Goal: Communication & Community: Answer question/provide support

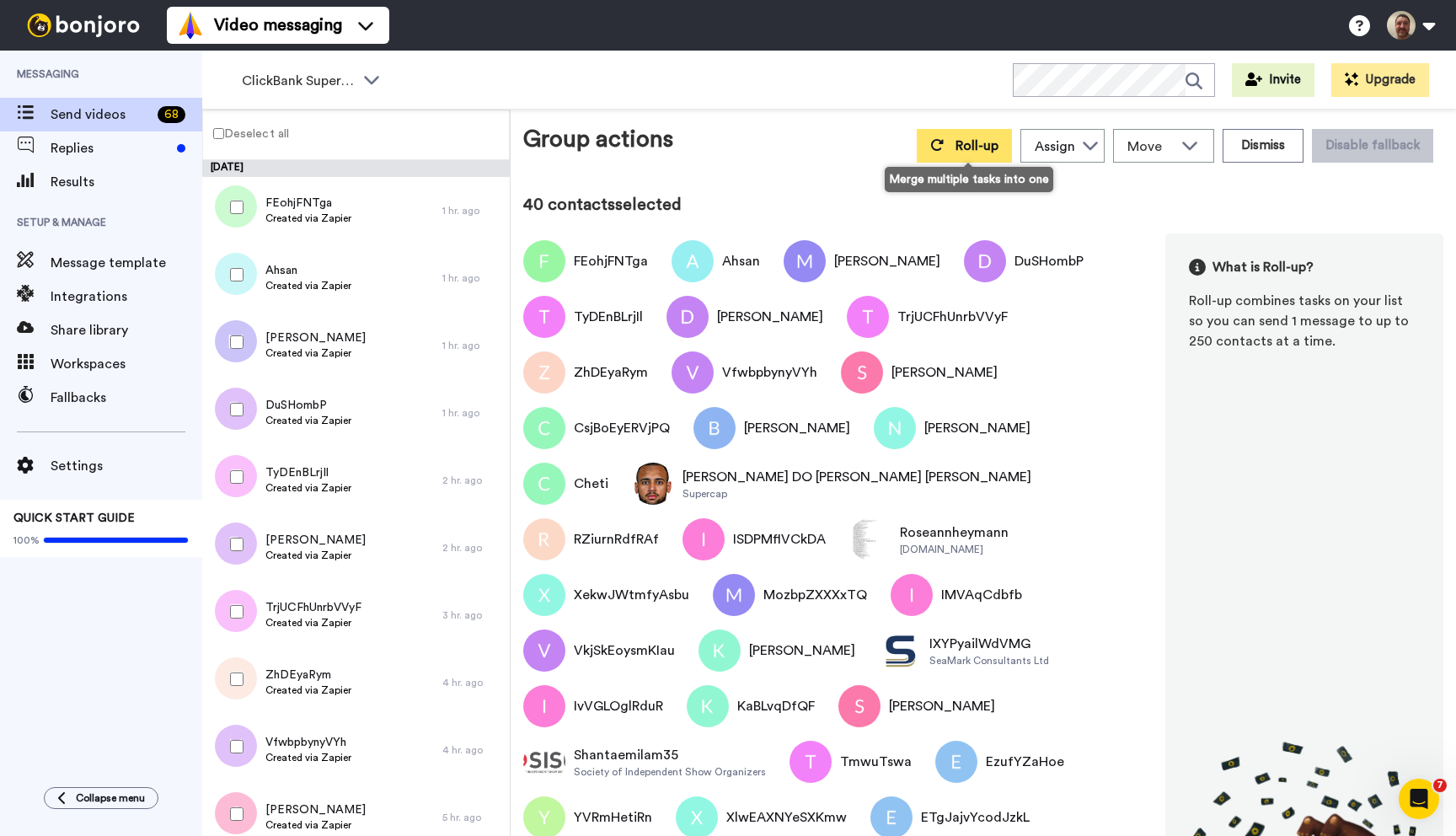
click at [968, 148] on span "Roll-up" at bounding box center [976, 146] width 43 height 14
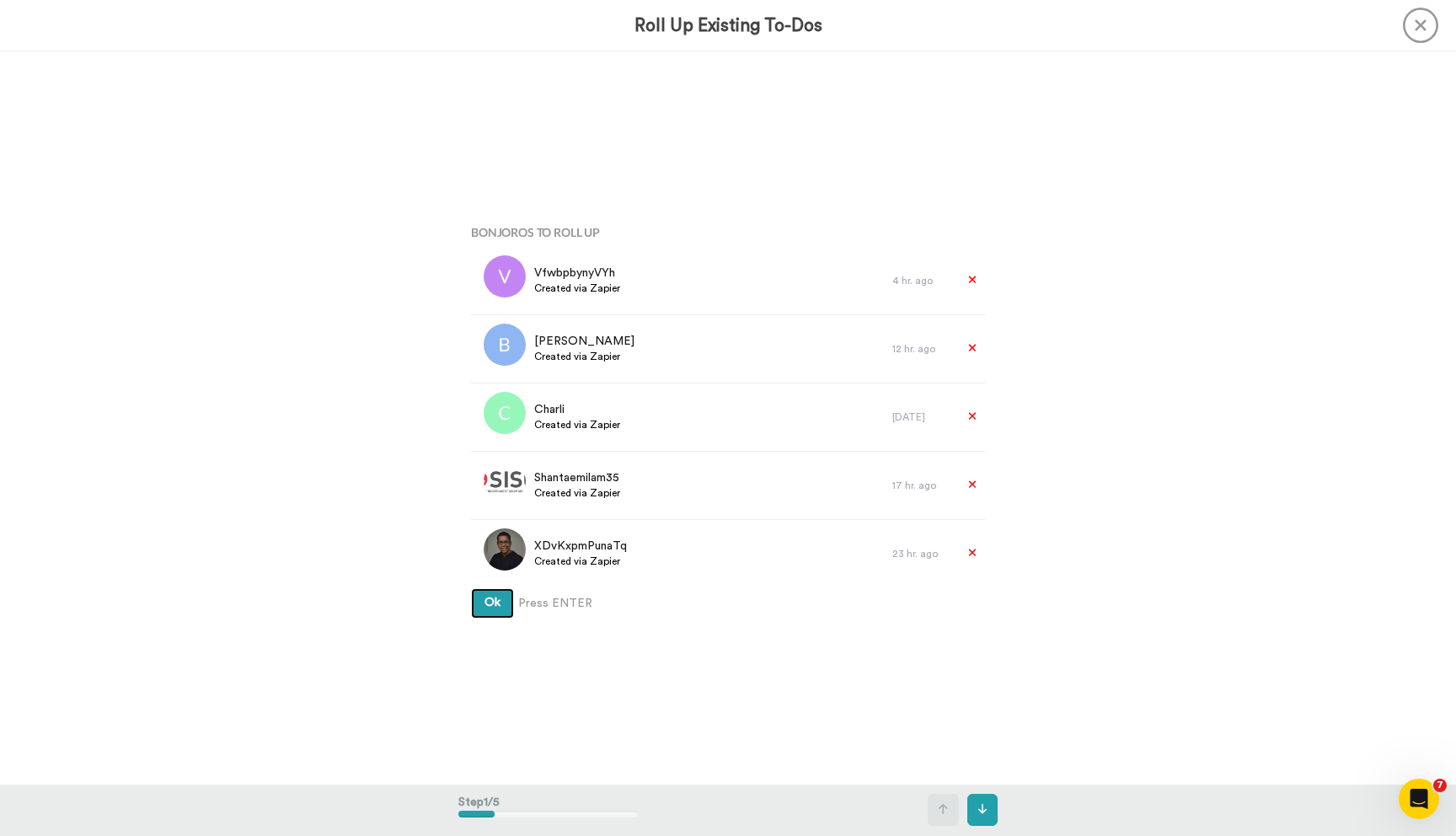
click at [471, 588] on button "Ok" at bounding box center [492, 603] width 43 height 31
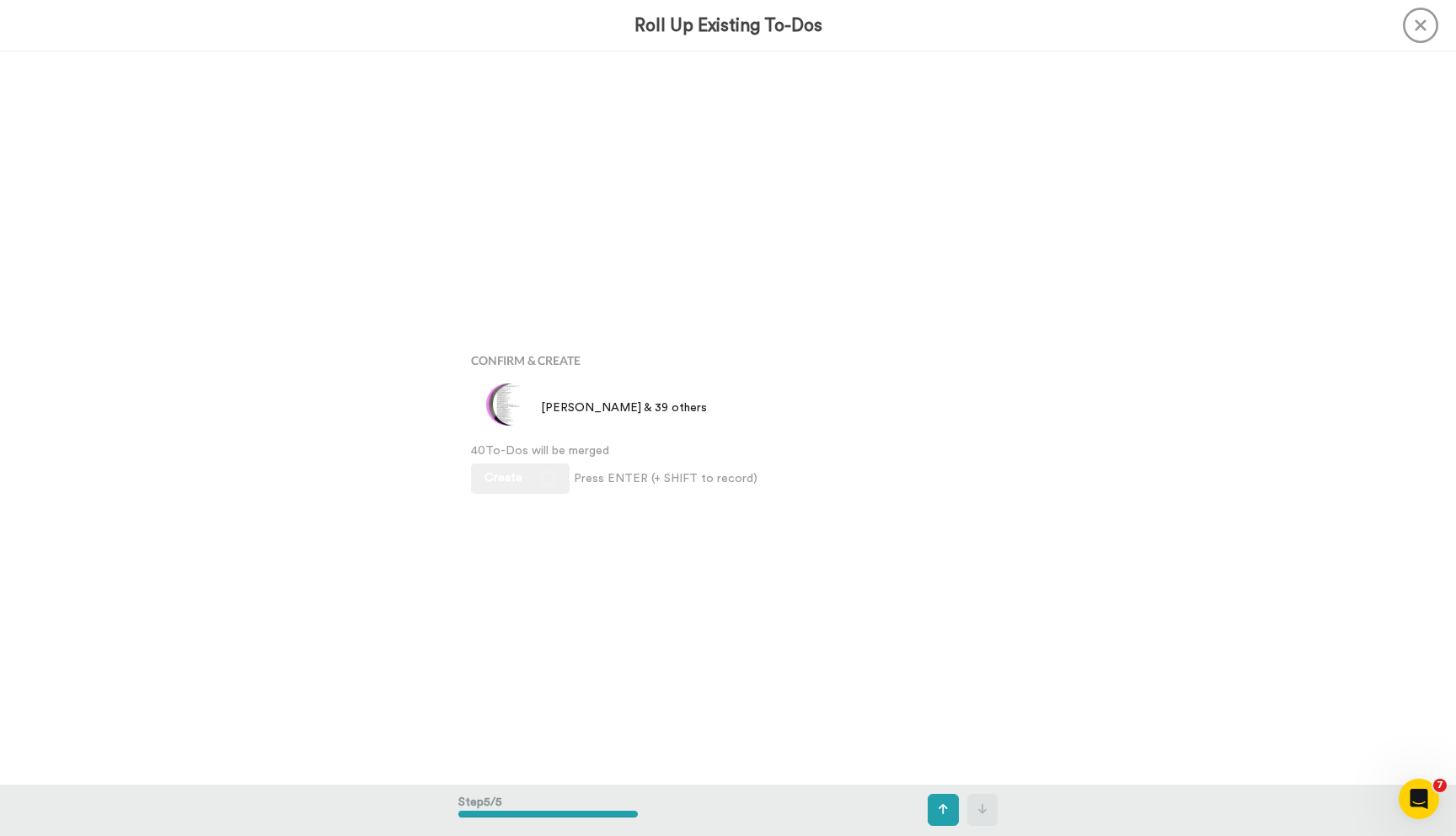
scroll to position [2930, 0]
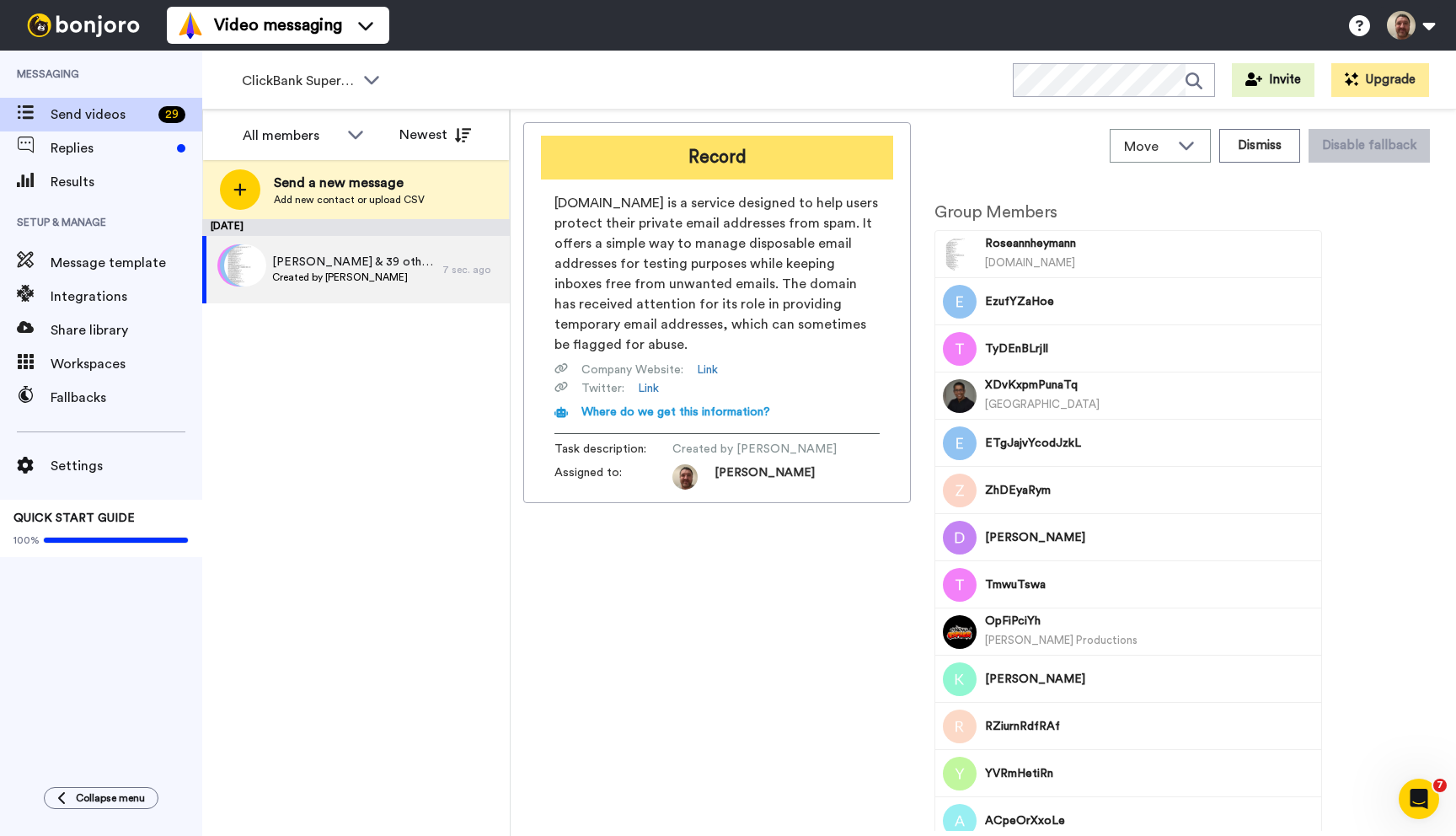
click at [668, 167] on button "Record" at bounding box center [717, 158] width 352 height 44
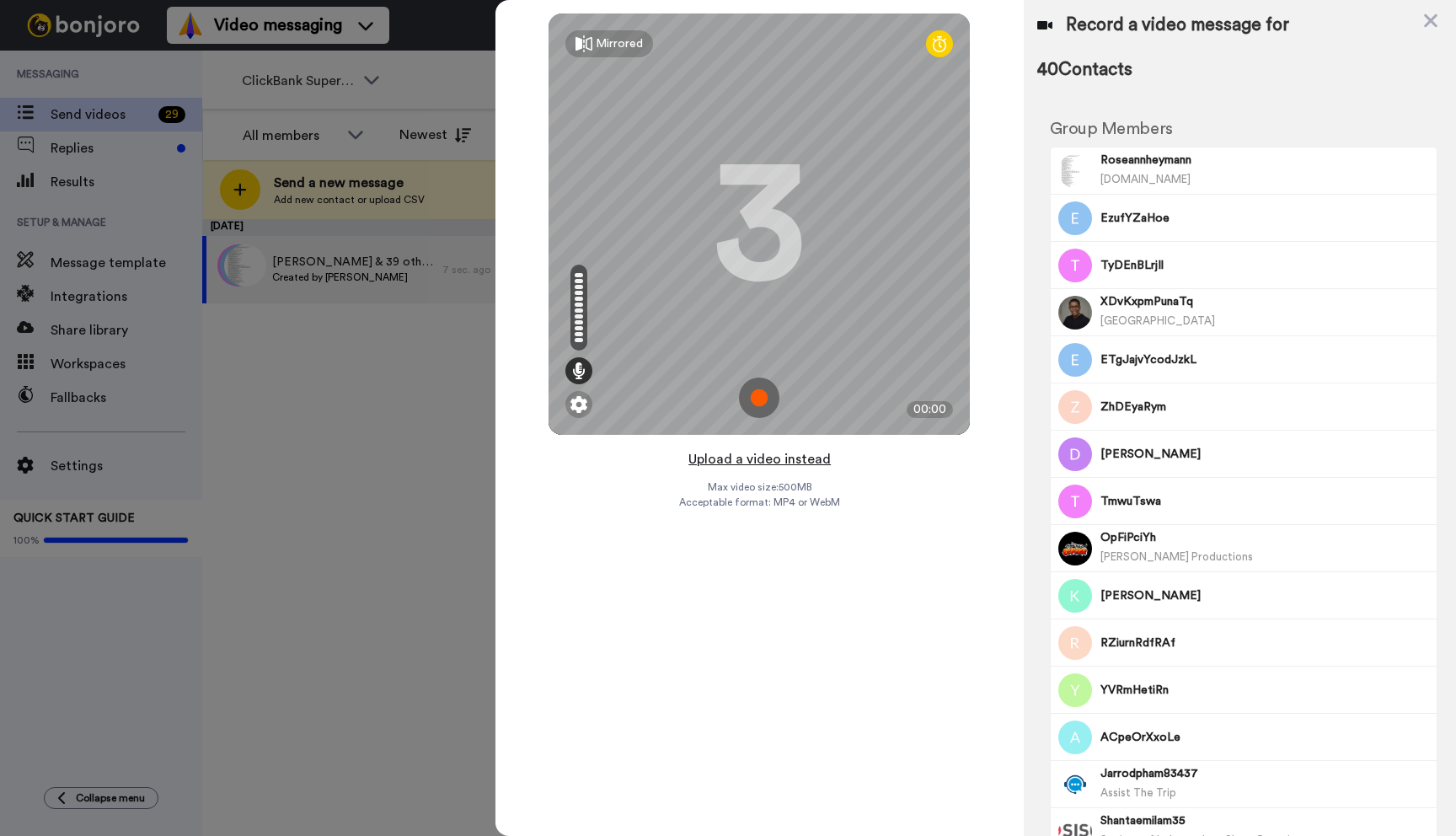
click at [740, 460] on button "Upload a video instead" at bounding box center [759, 459] width 153 height 22
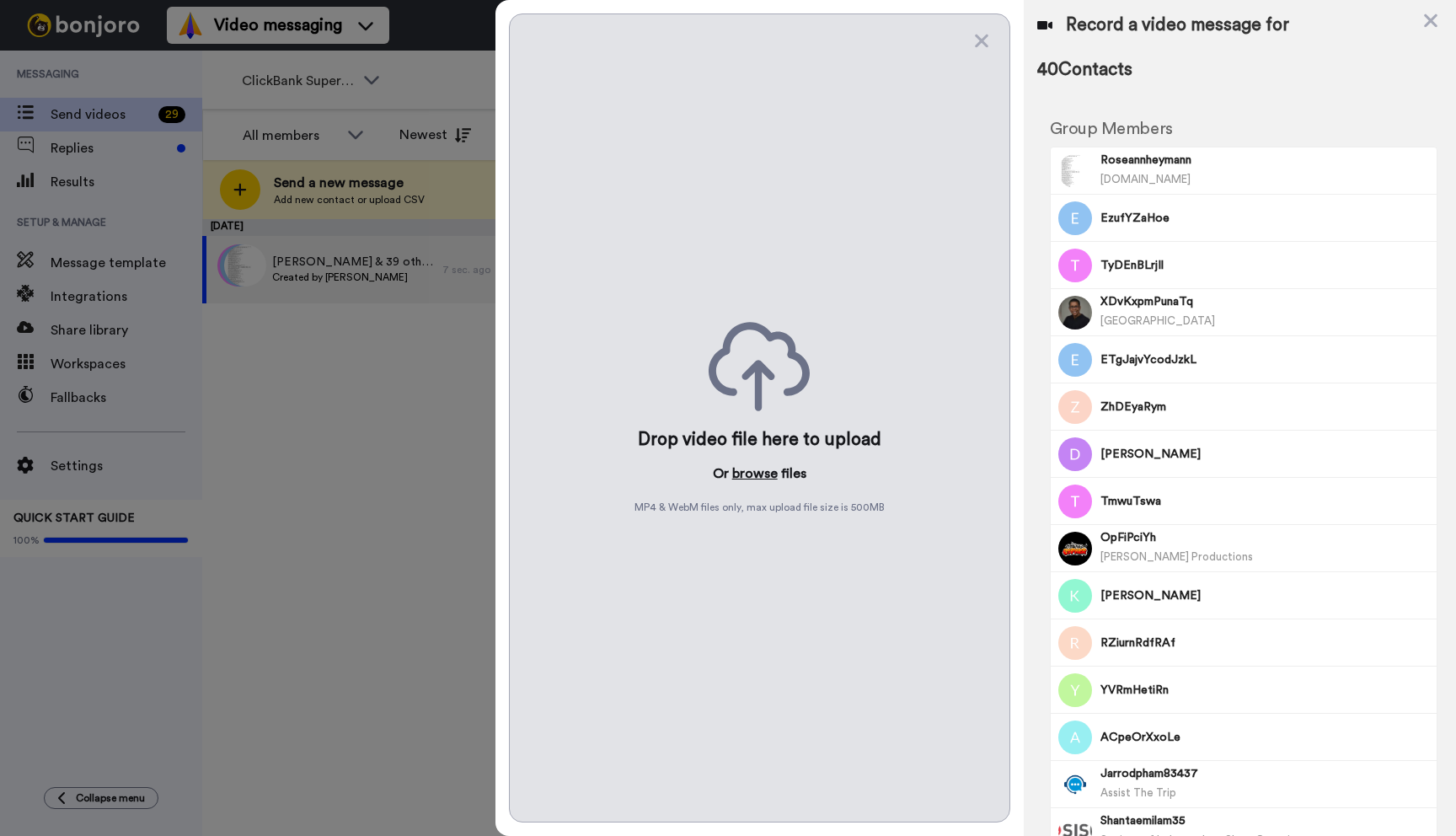
click at [743, 469] on button "browse" at bounding box center [755, 473] width 46 height 20
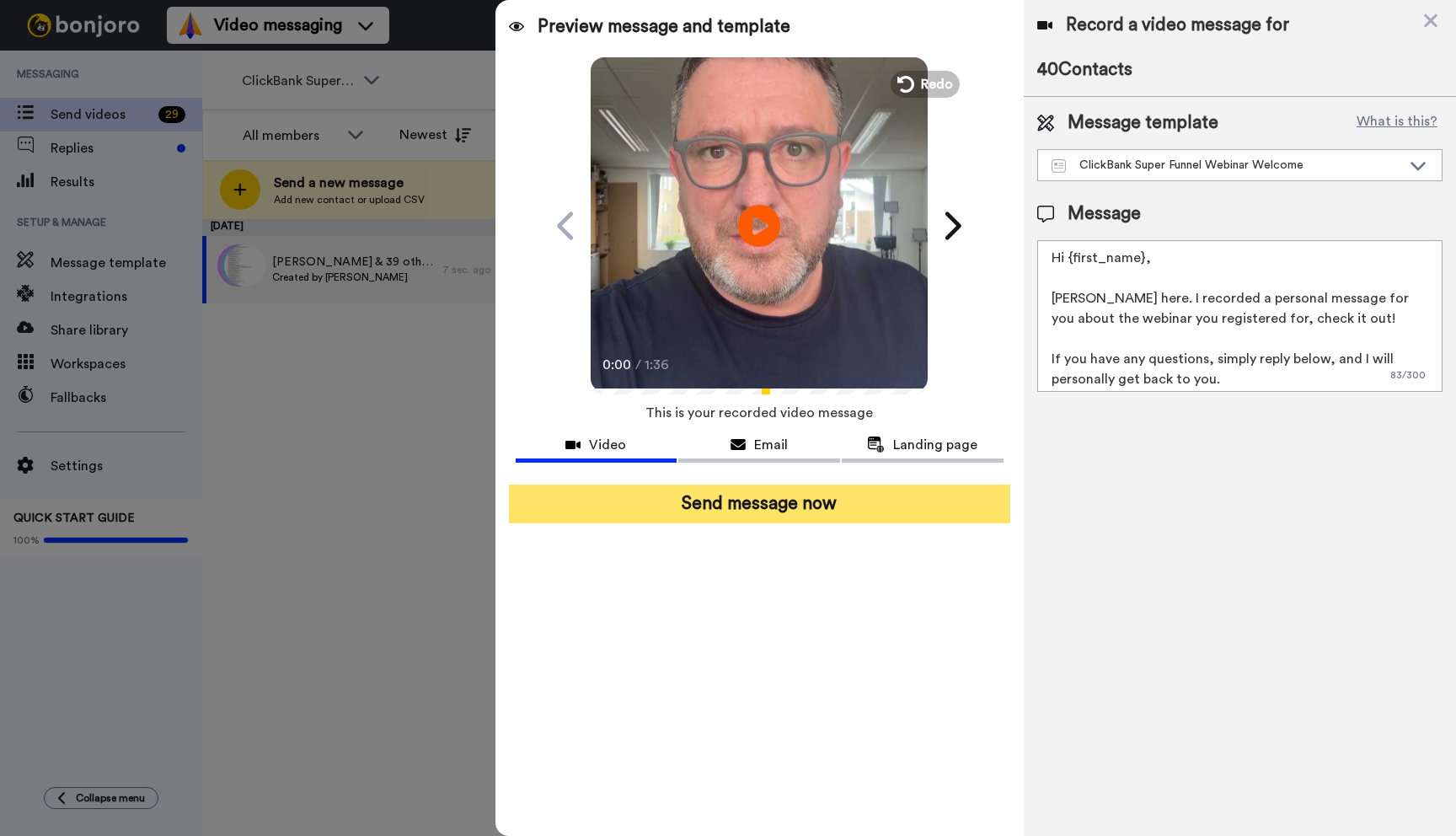
click at [765, 512] on button "Send message now" at bounding box center [759, 504] width 502 height 39
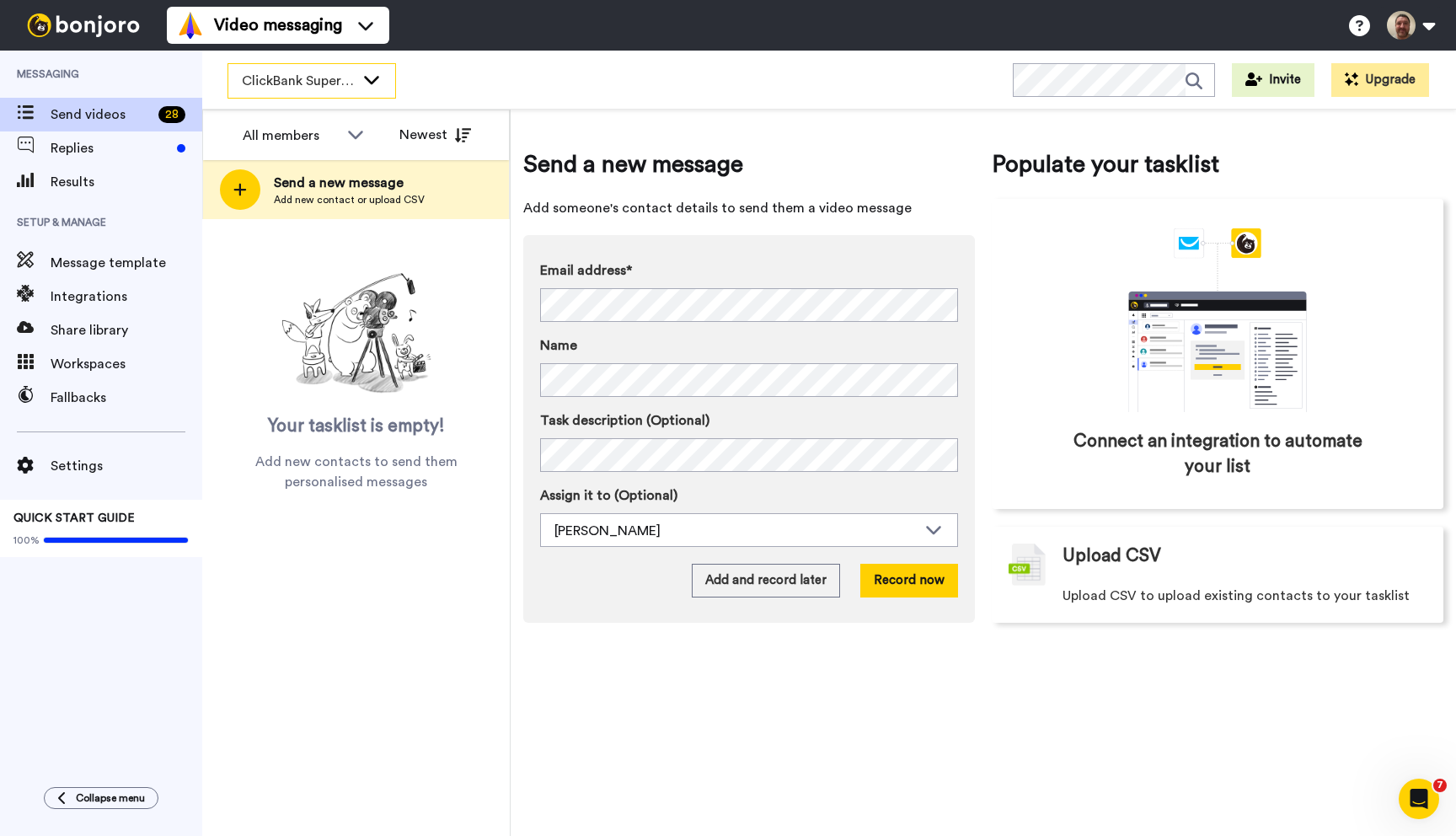
click at [356, 81] on div "ClickBank Super Funnel Webinar Registrants" at bounding box center [311, 81] width 167 height 34
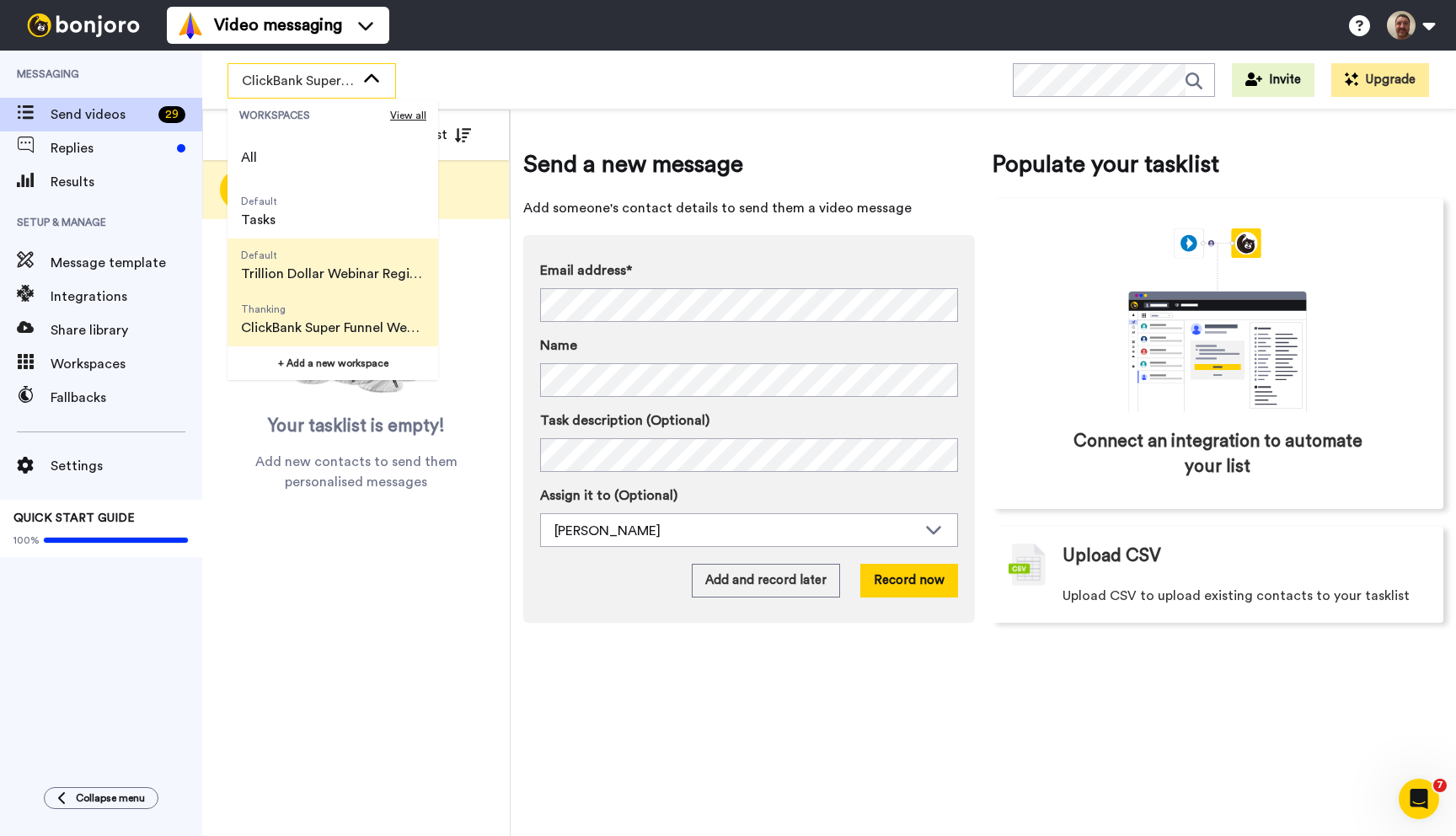
click at [309, 256] on span "Default" at bounding box center [332, 256] width 183 height 14
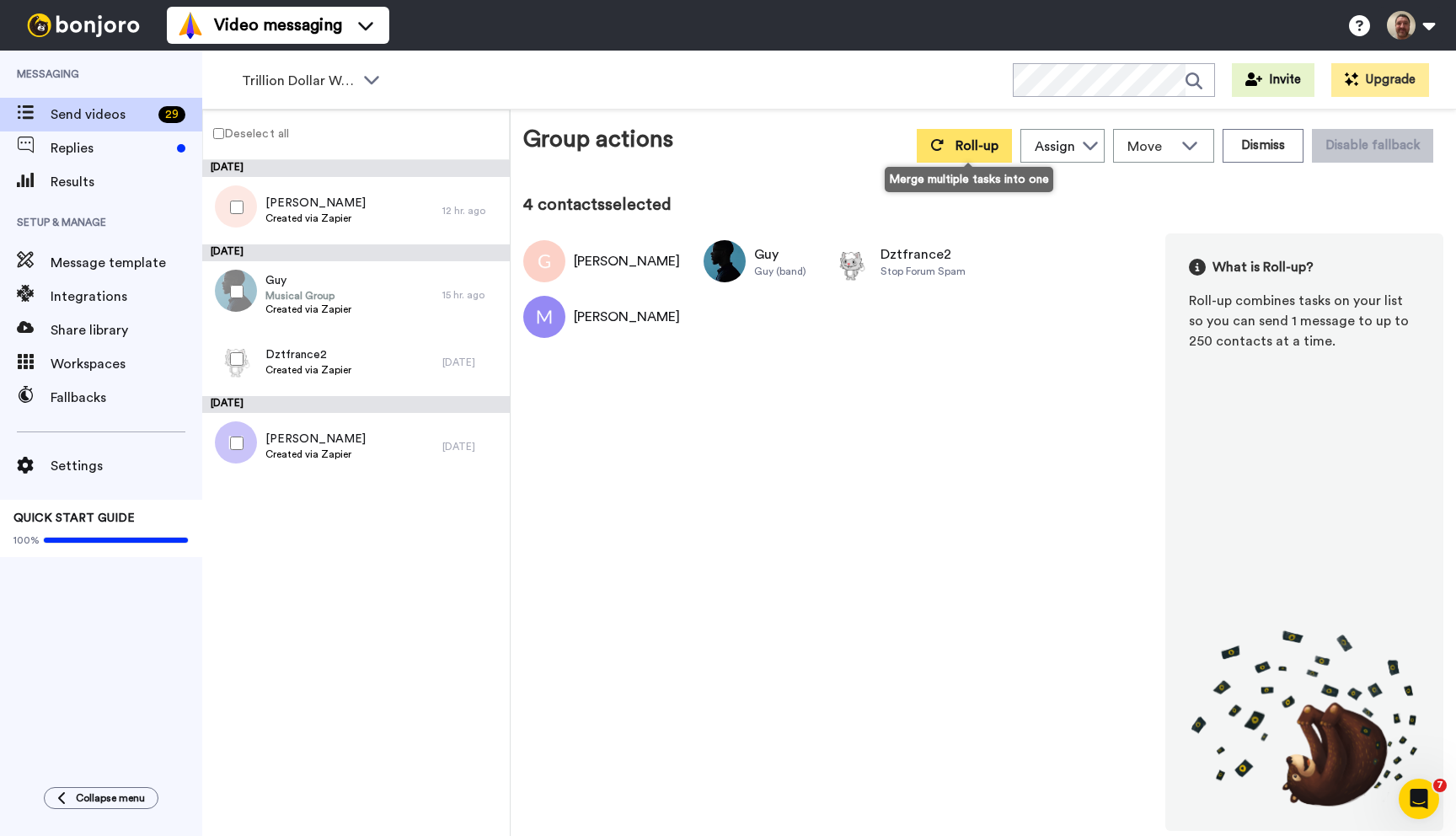
click at [939, 149] on icon at bounding box center [937, 145] width 13 height 12
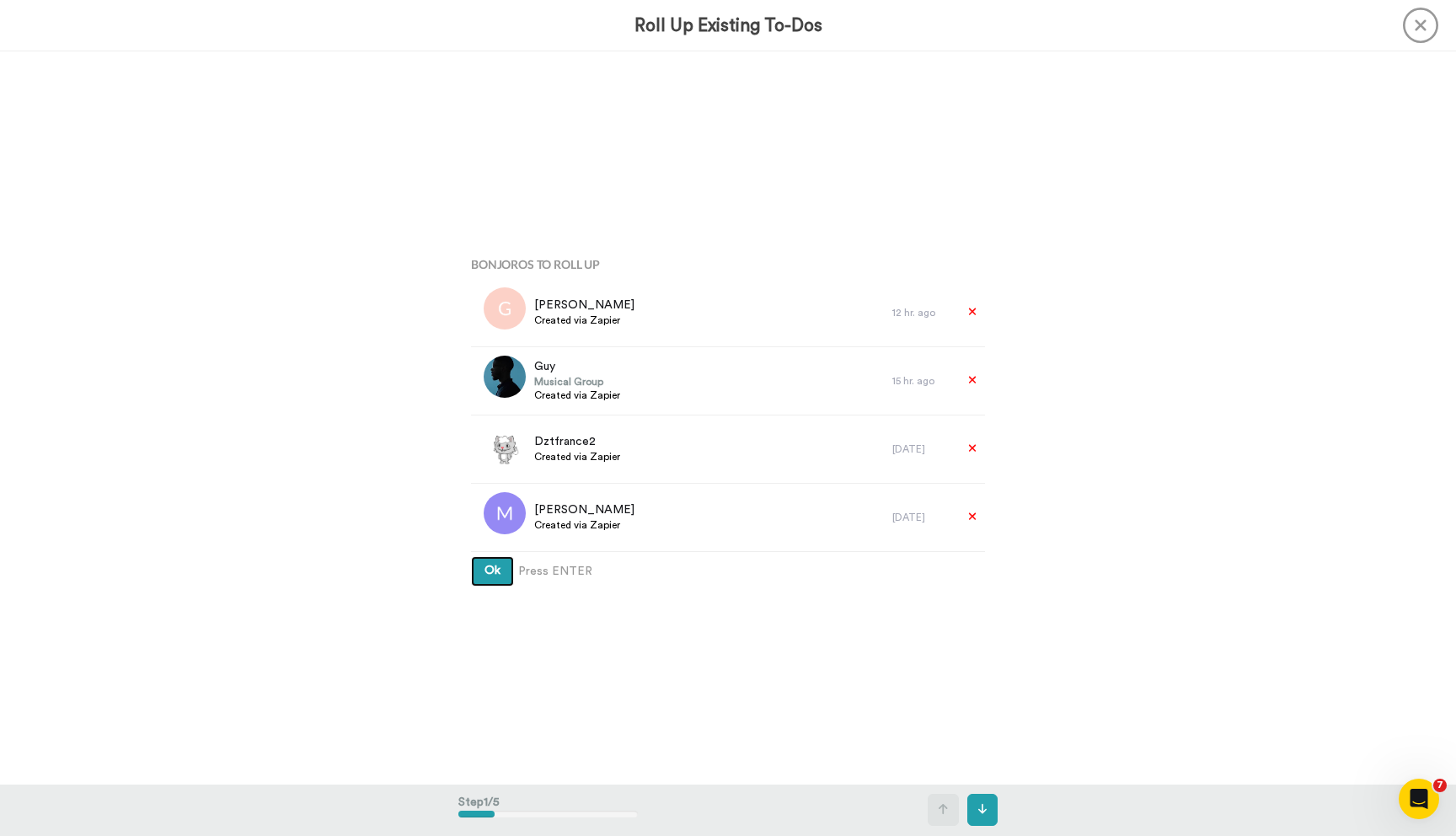
click at [471, 556] on button "Ok" at bounding box center [492, 571] width 43 height 31
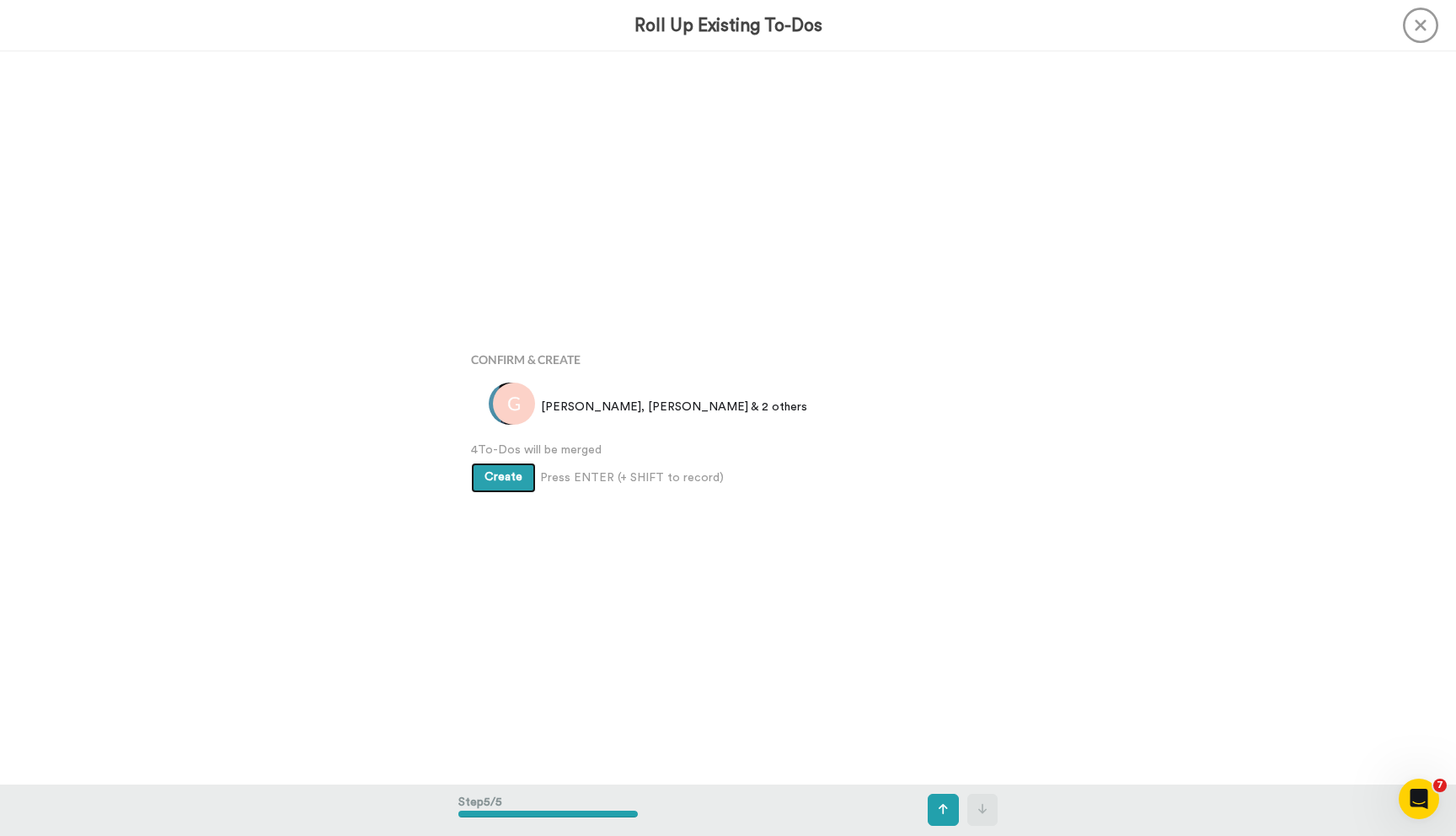
scroll to position [2930, 0]
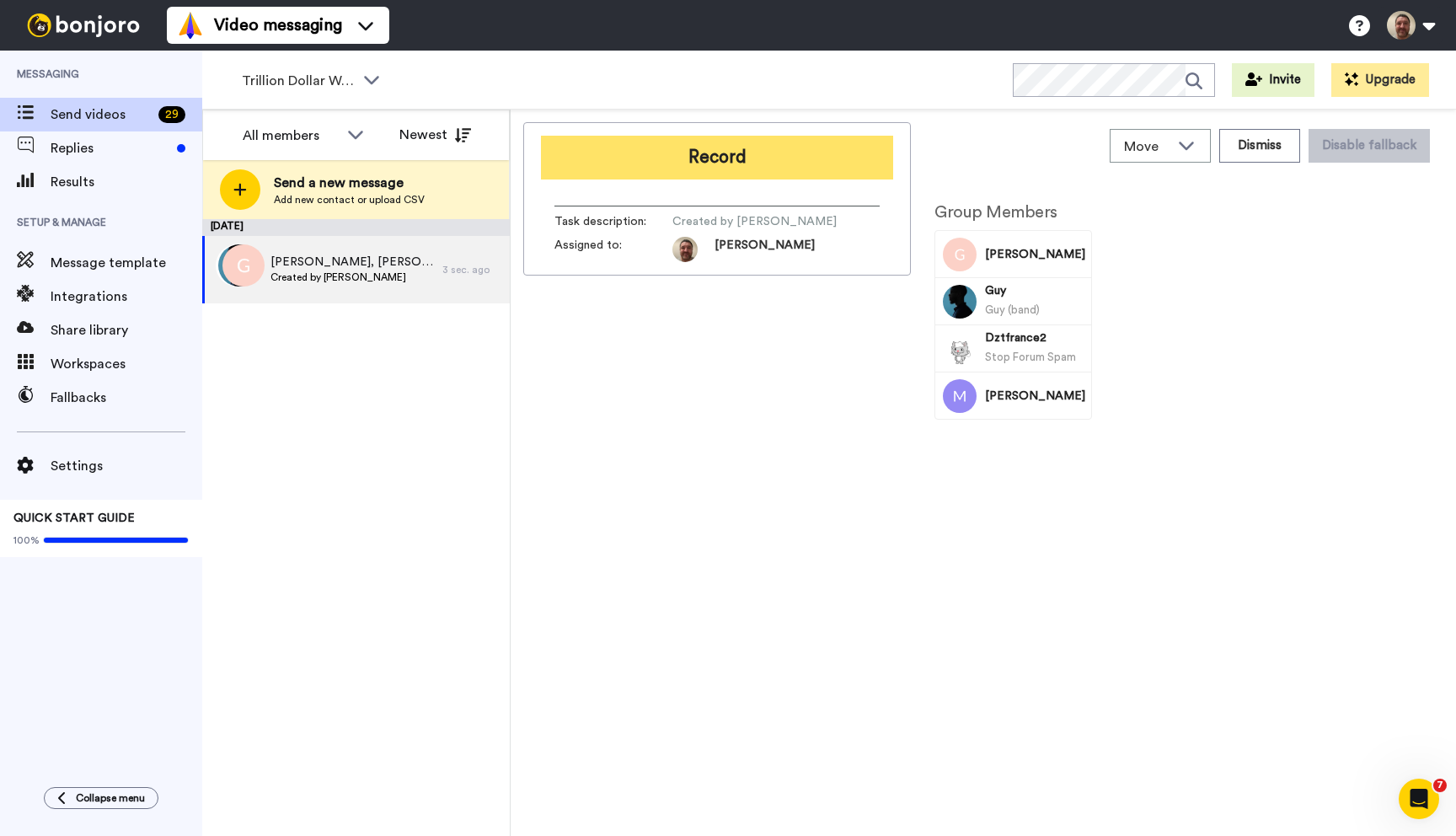
click at [721, 166] on button "Record" at bounding box center [717, 158] width 352 height 44
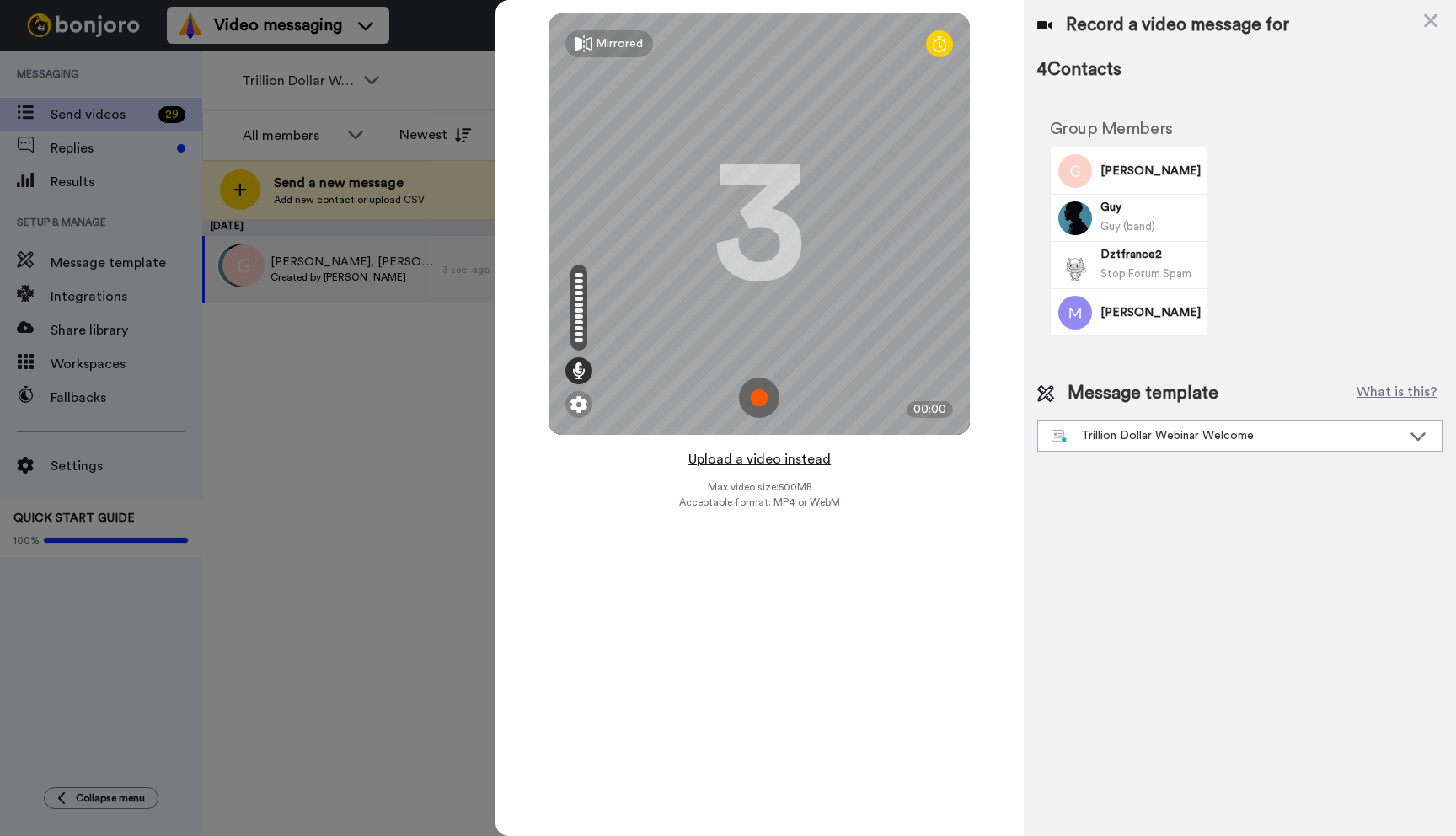
click at [760, 458] on button "Upload a video instead" at bounding box center [759, 459] width 153 height 22
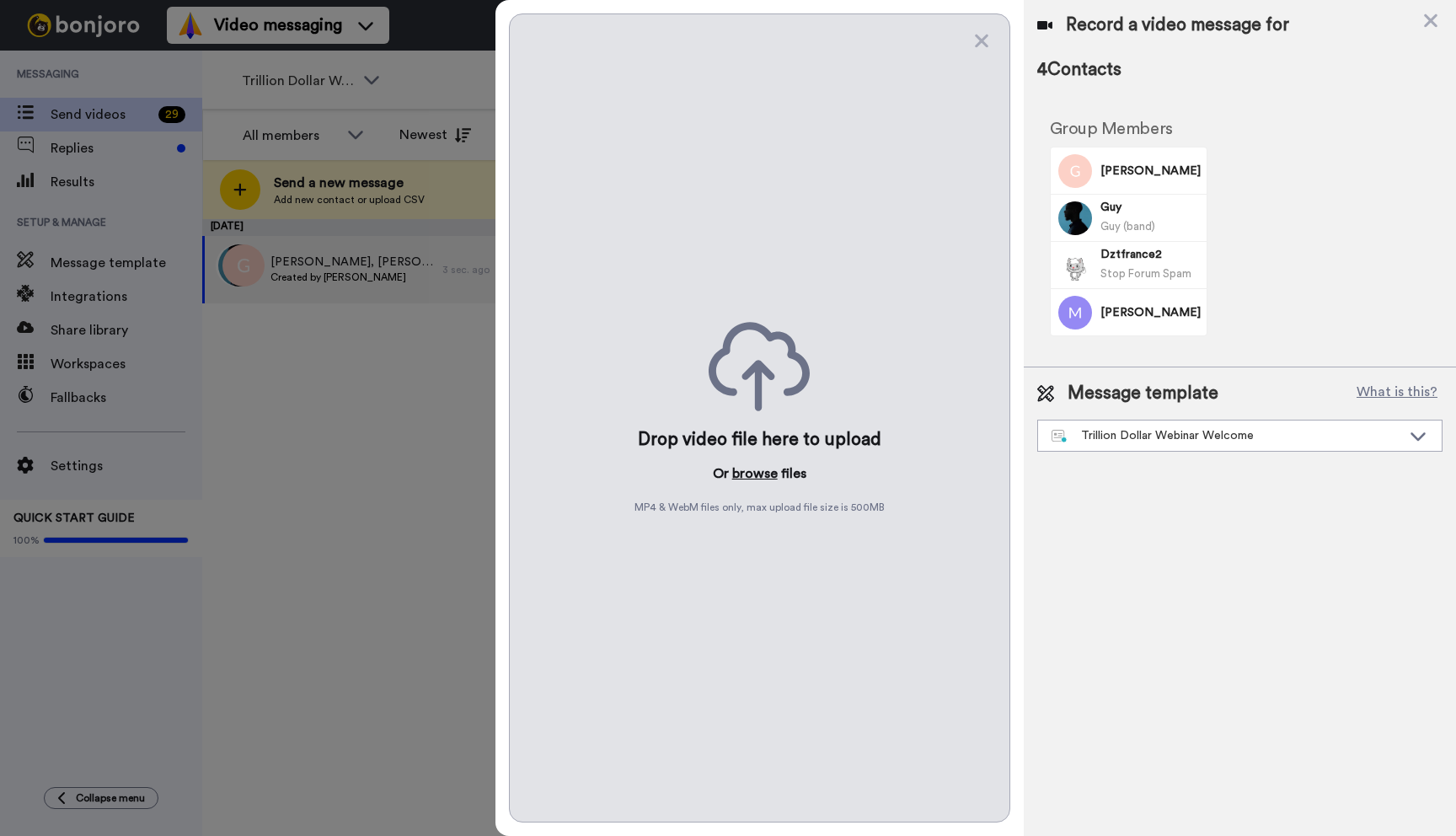
click at [747, 468] on button "browse" at bounding box center [755, 473] width 46 height 20
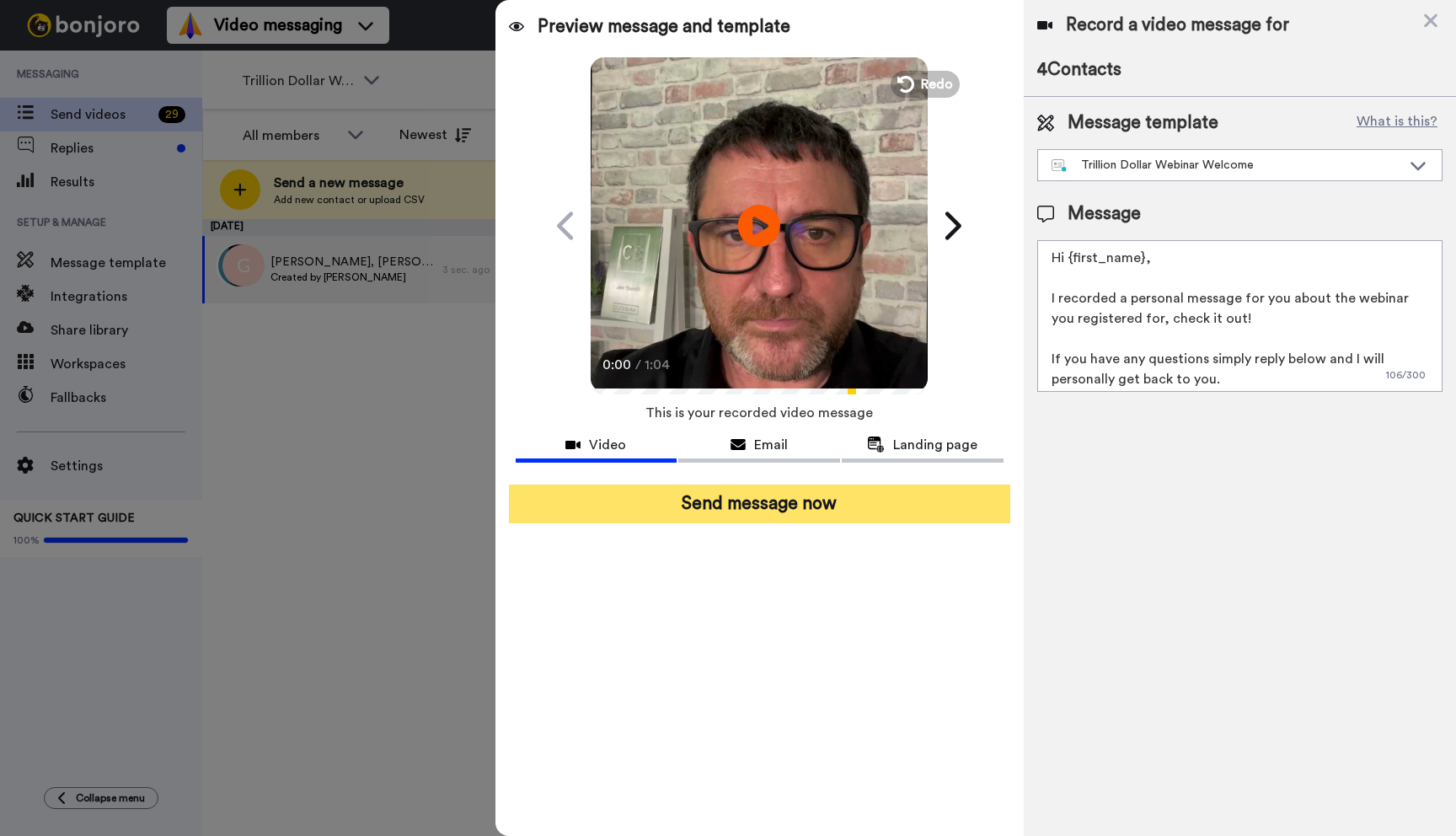
click at [771, 505] on button "Send message now" at bounding box center [759, 504] width 502 height 39
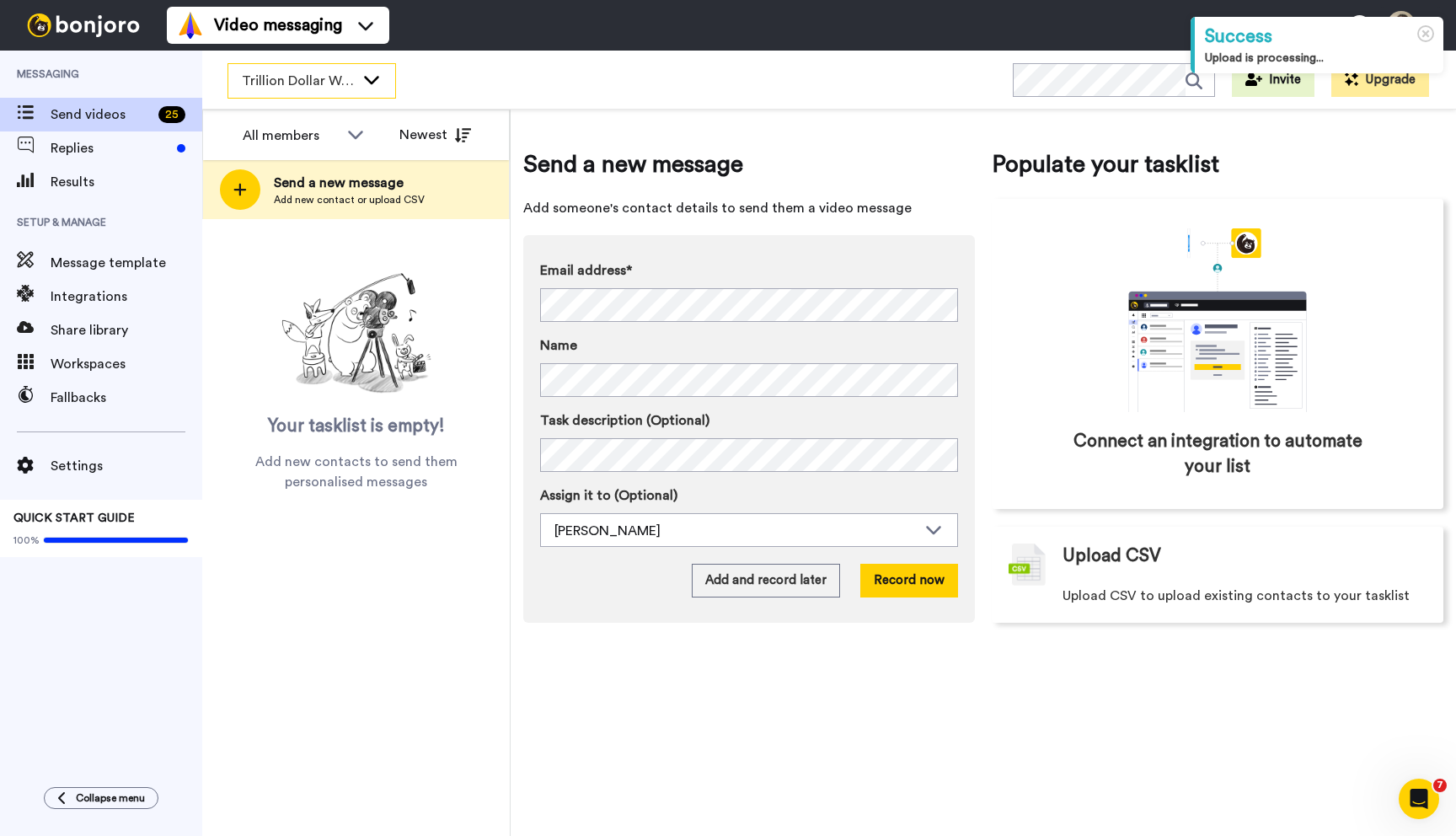
click at [346, 93] on div "Trillion Dollar Webinar Registrants" at bounding box center [311, 81] width 167 height 34
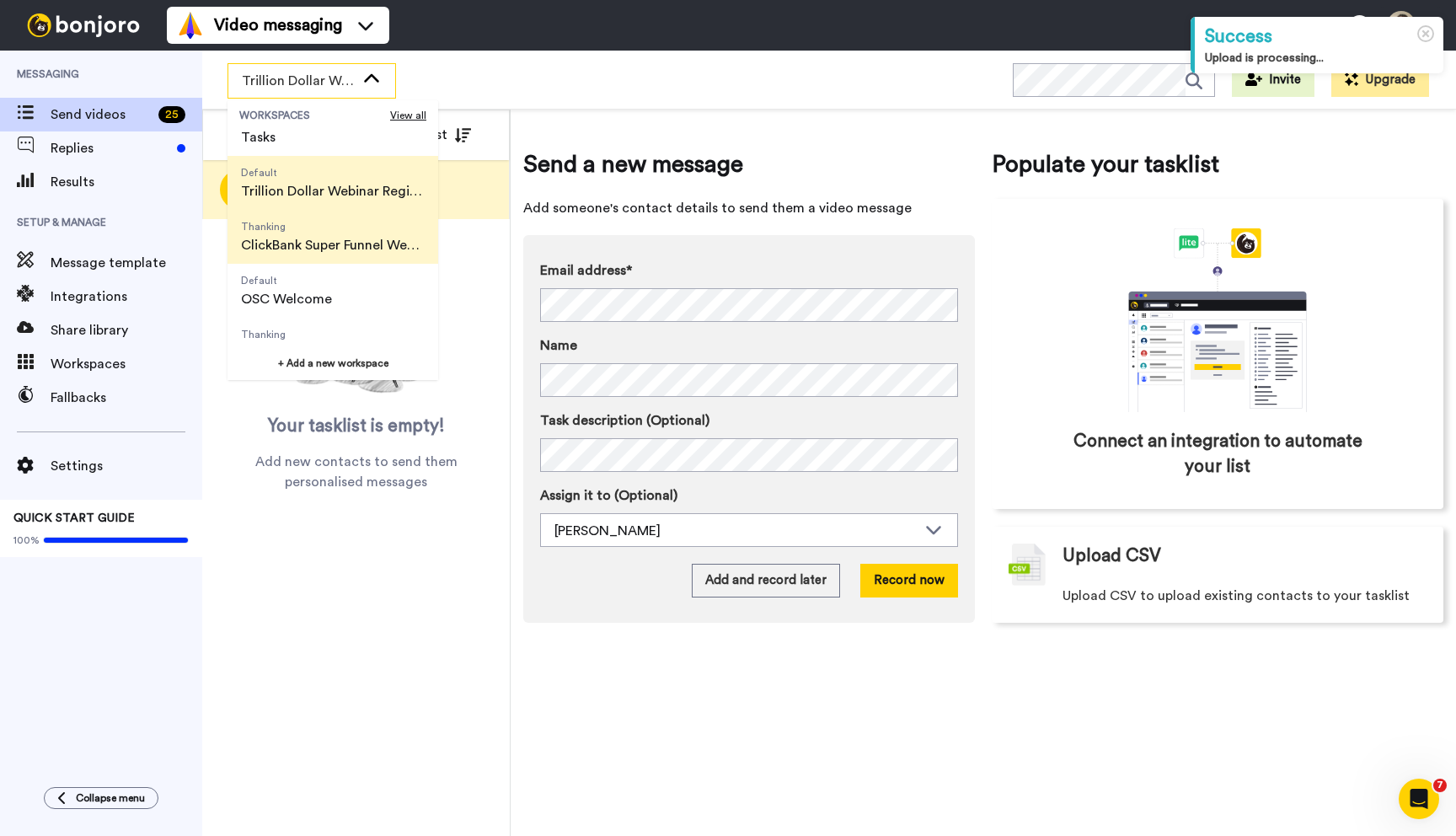
scroll to position [87, 0]
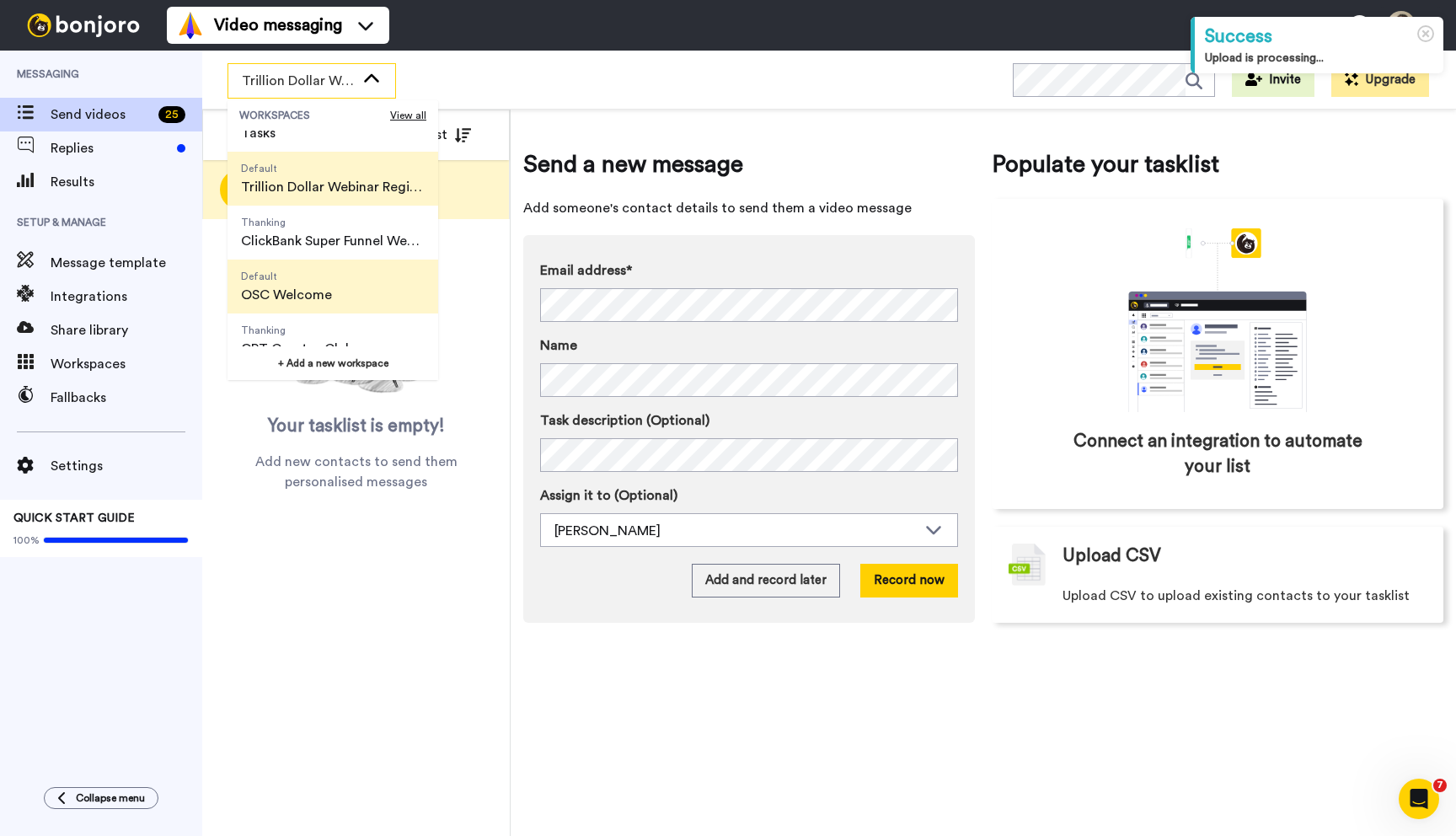
click at [311, 282] on span "Default" at bounding box center [286, 277] width 91 height 14
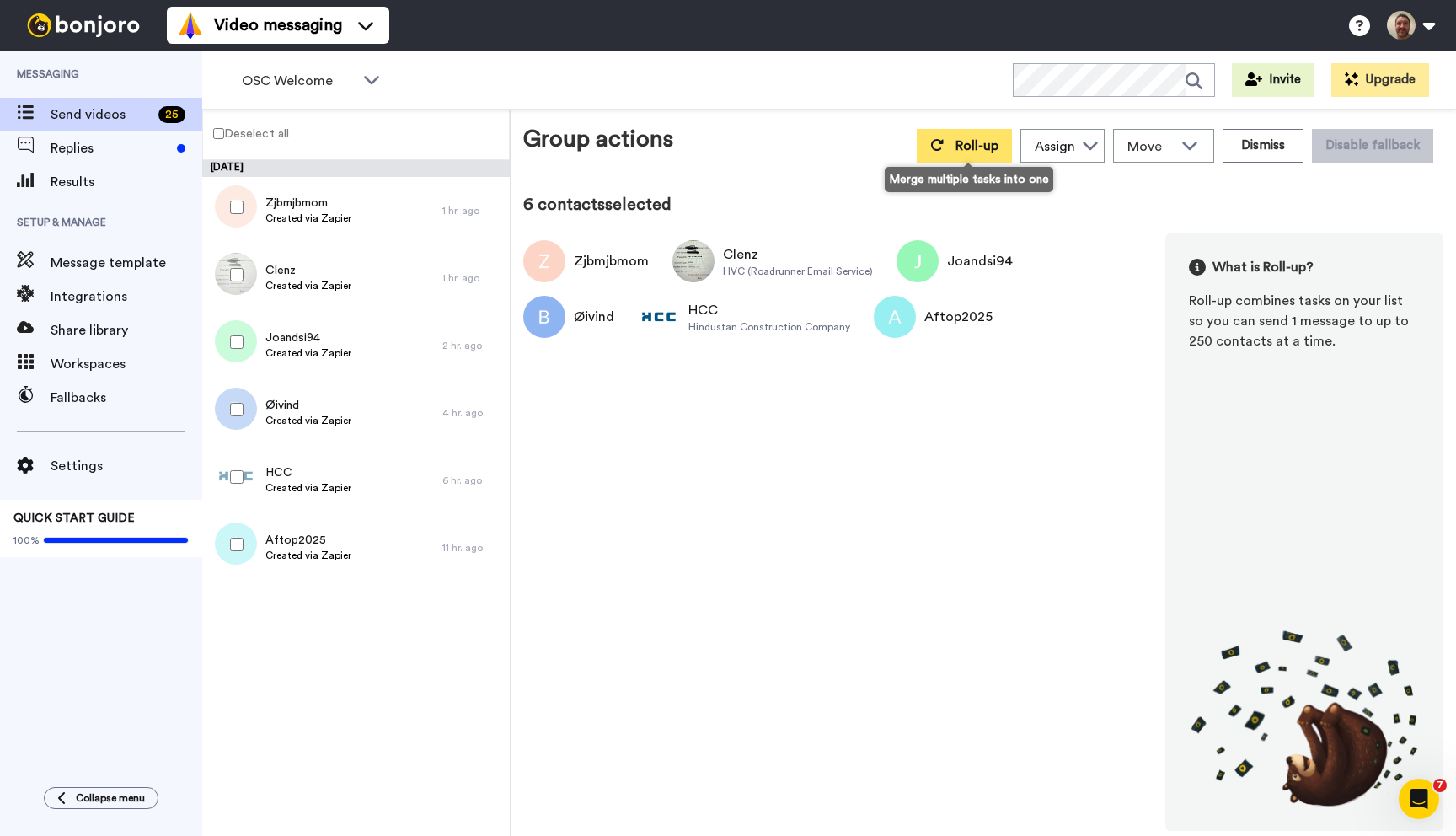
click at [955, 143] on button "Roll-up" at bounding box center [964, 146] width 95 height 34
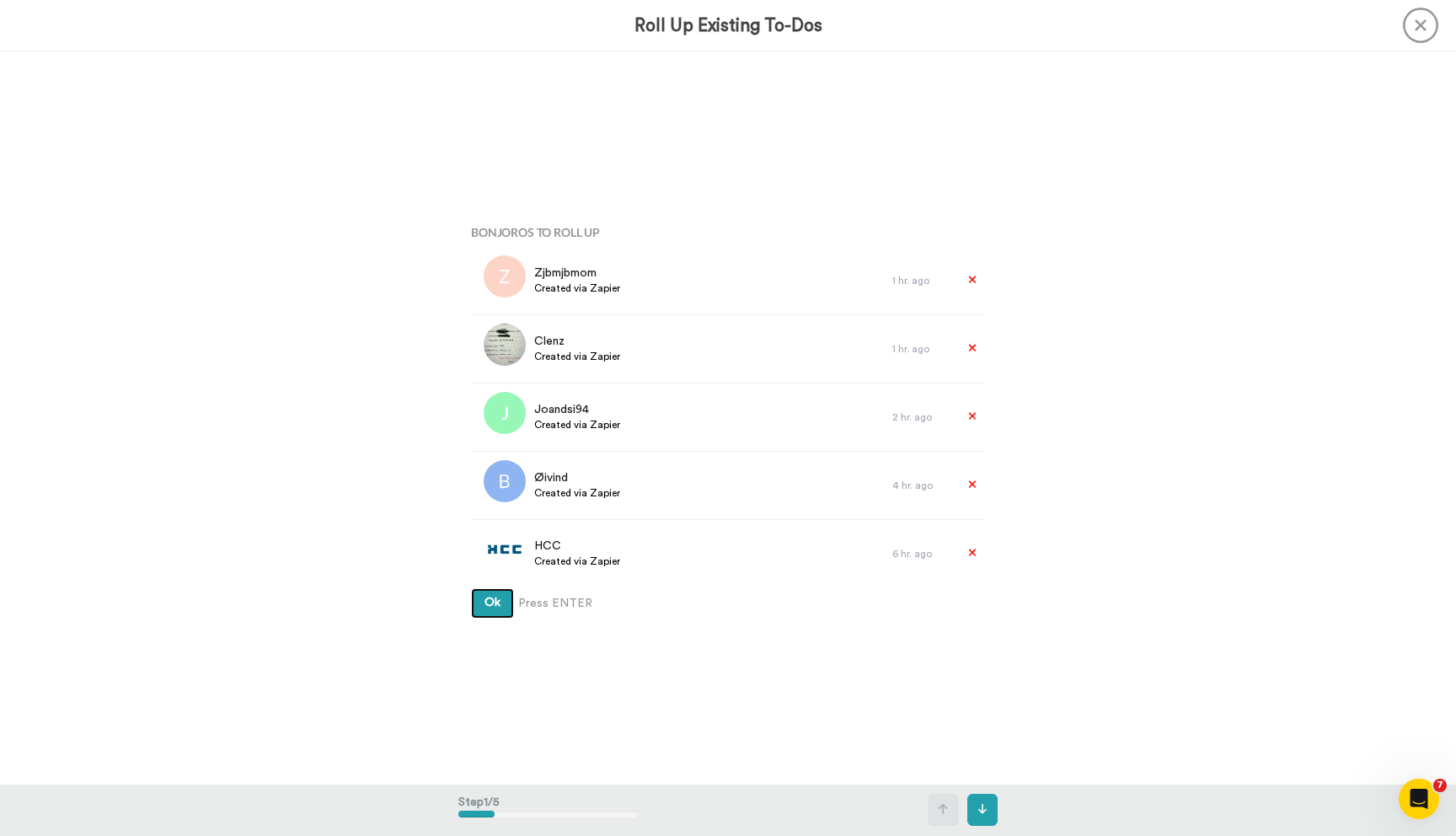
click at [495, 614] on button "Ok" at bounding box center [492, 603] width 43 height 31
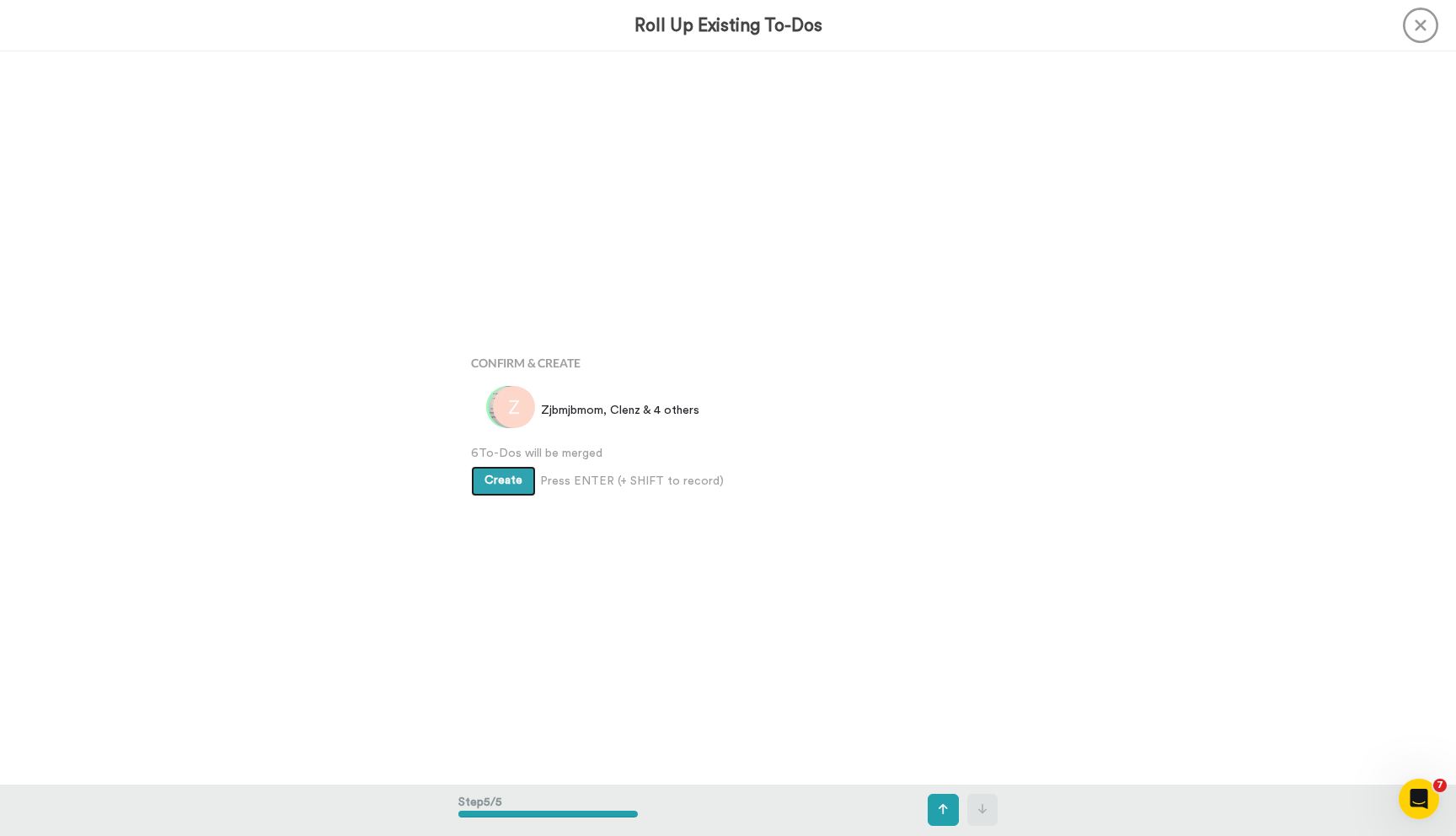
scroll to position [2930, 0]
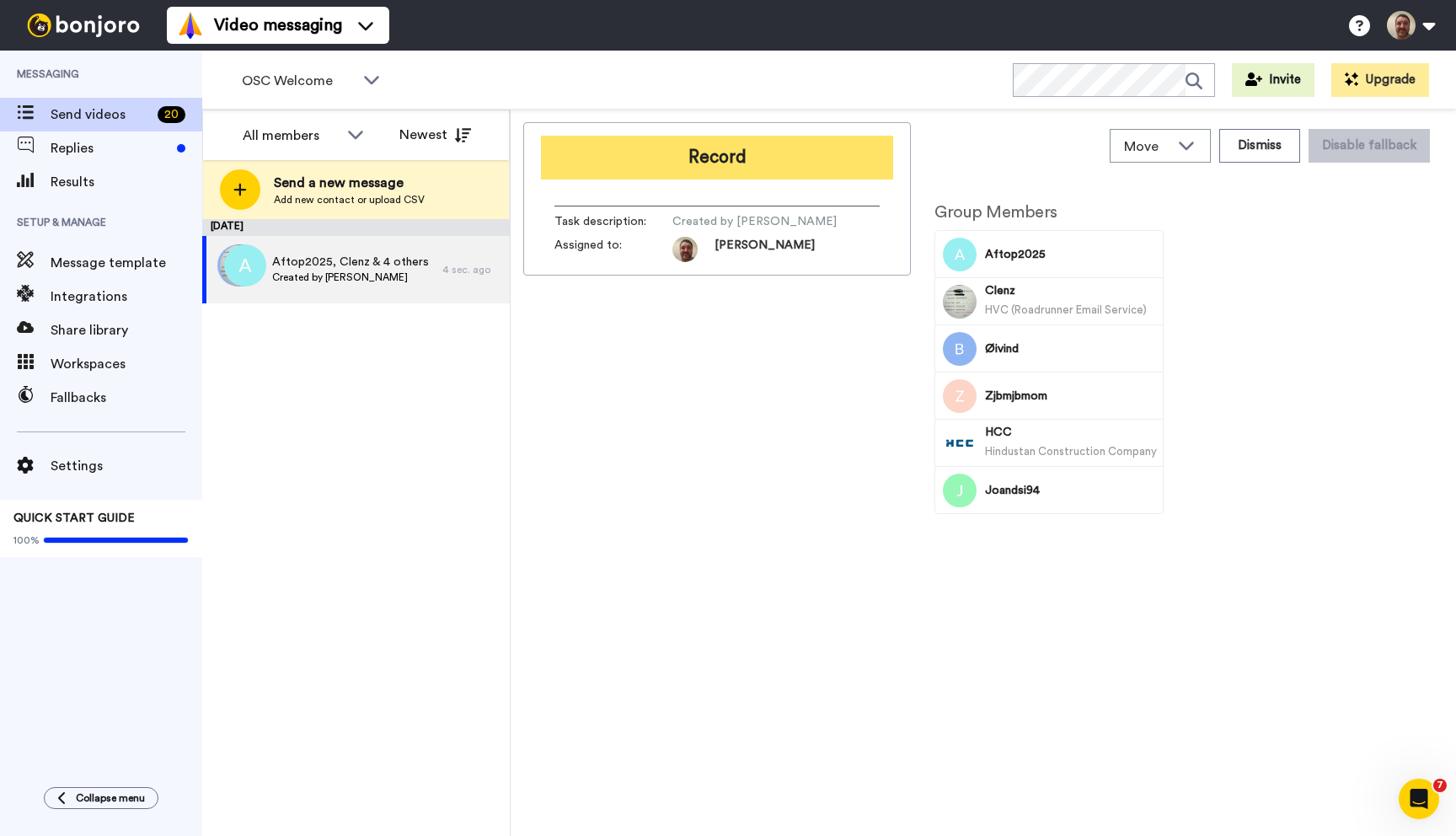
click at [716, 150] on button "Record" at bounding box center [717, 158] width 352 height 44
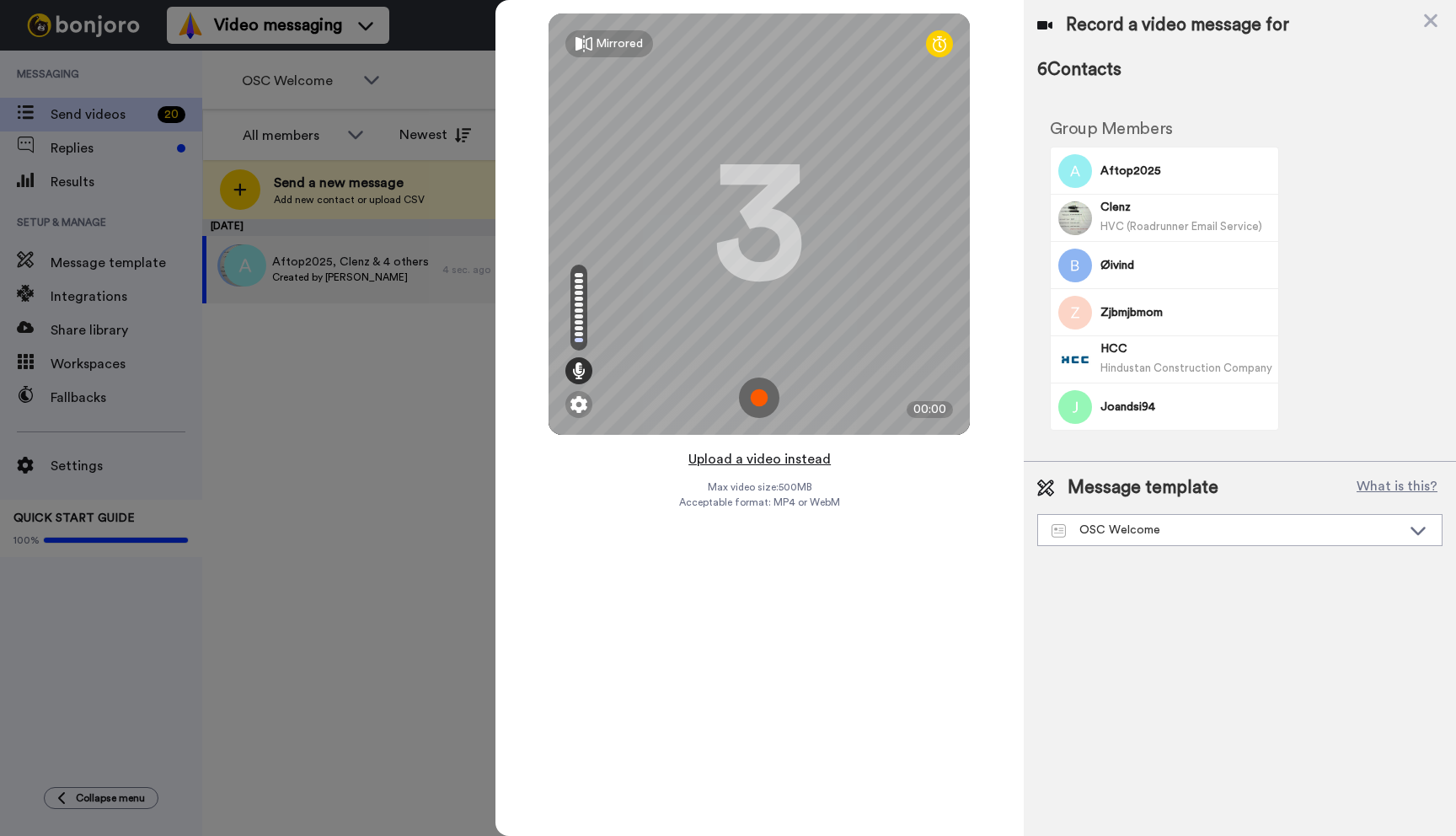
click at [759, 457] on button "Upload a video instead" at bounding box center [759, 459] width 153 height 22
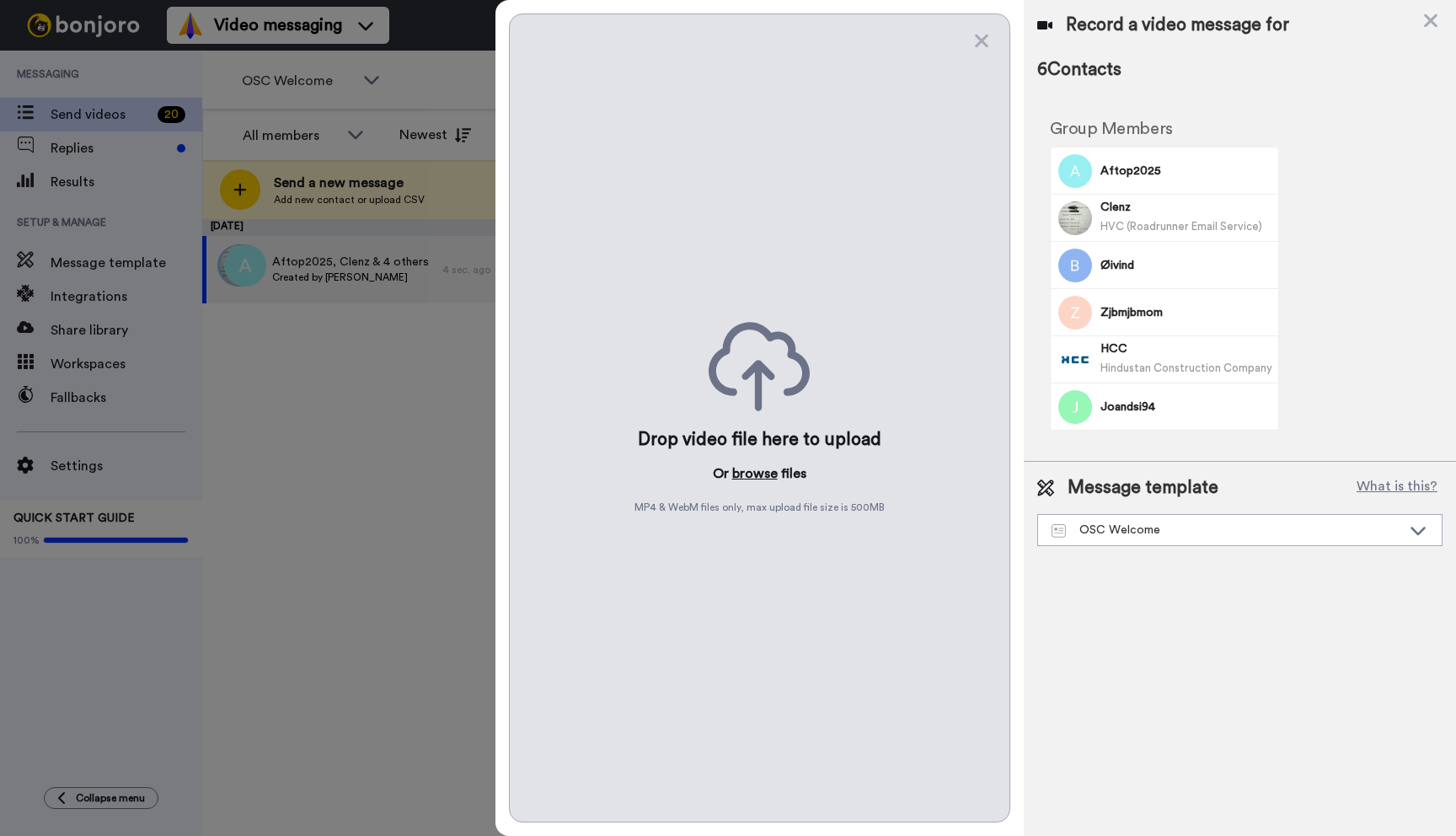
click at [756, 472] on button "browse" at bounding box center [755, 473] width 46 height 20
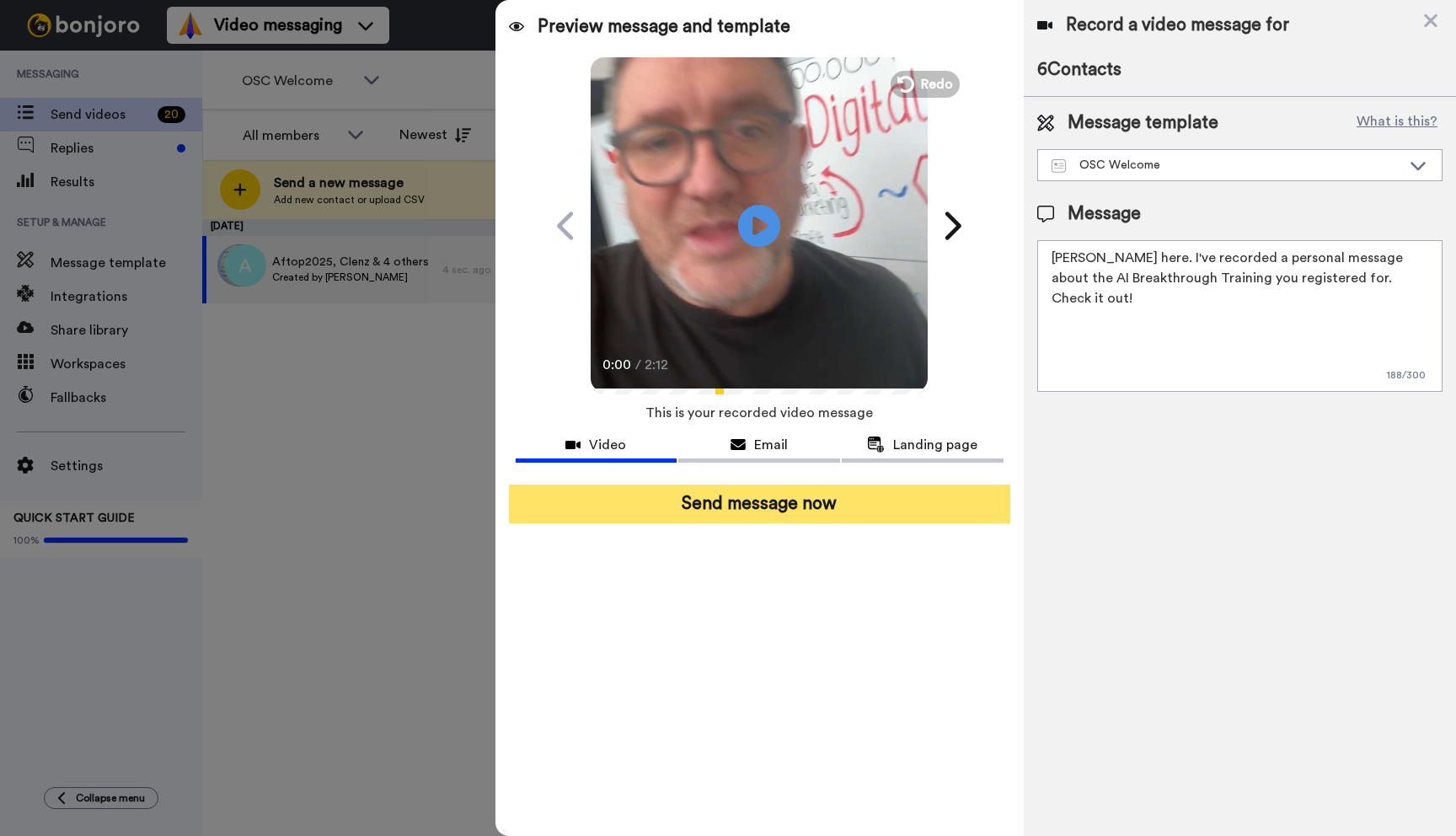
click at [751, 510] on button "Send message now" at bounding box center [759, 504] width 502 height 39
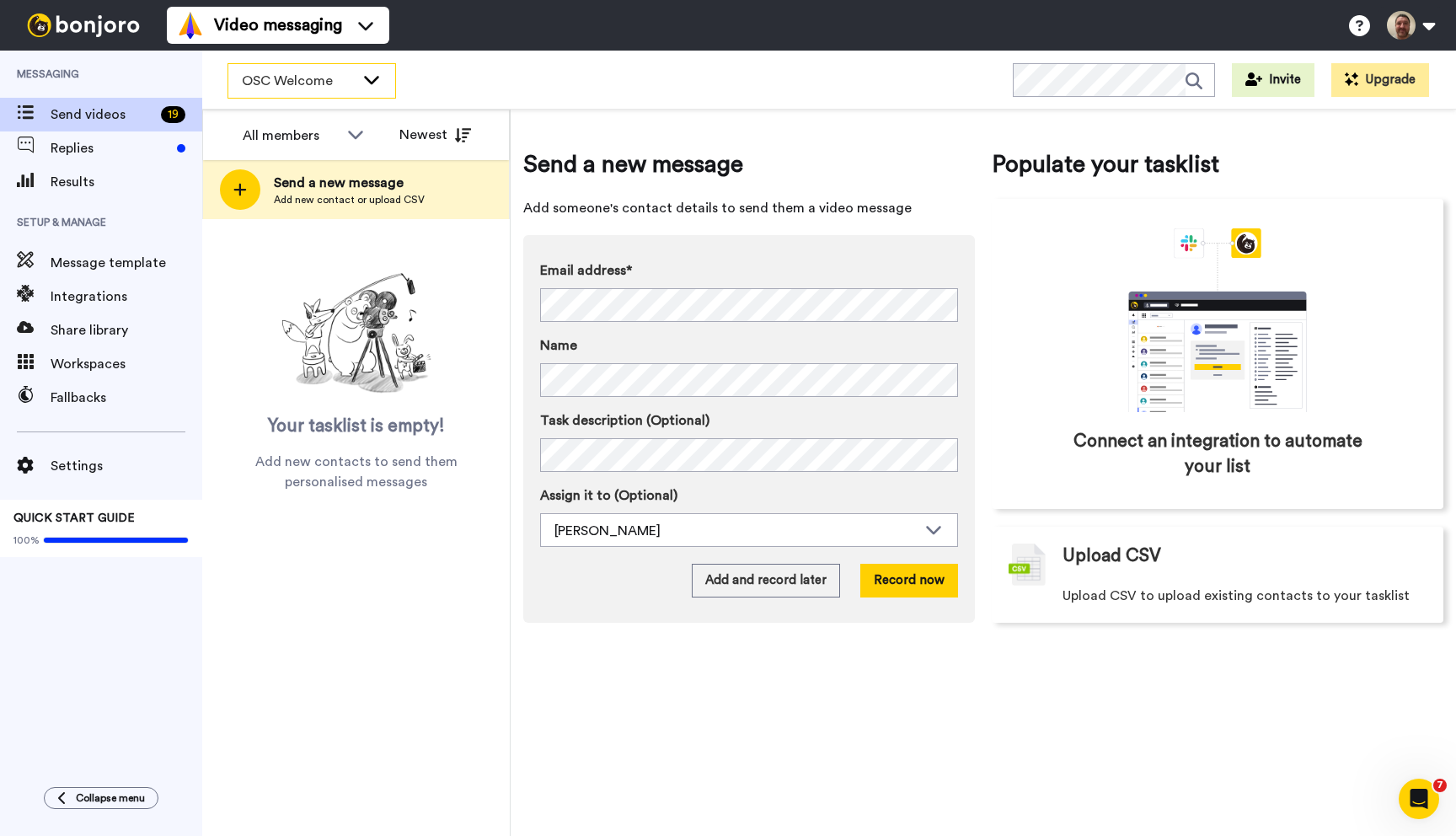
click at [389, 82] on div "OSC Welcome" at bounding box center [311, 81] width 167 height 34
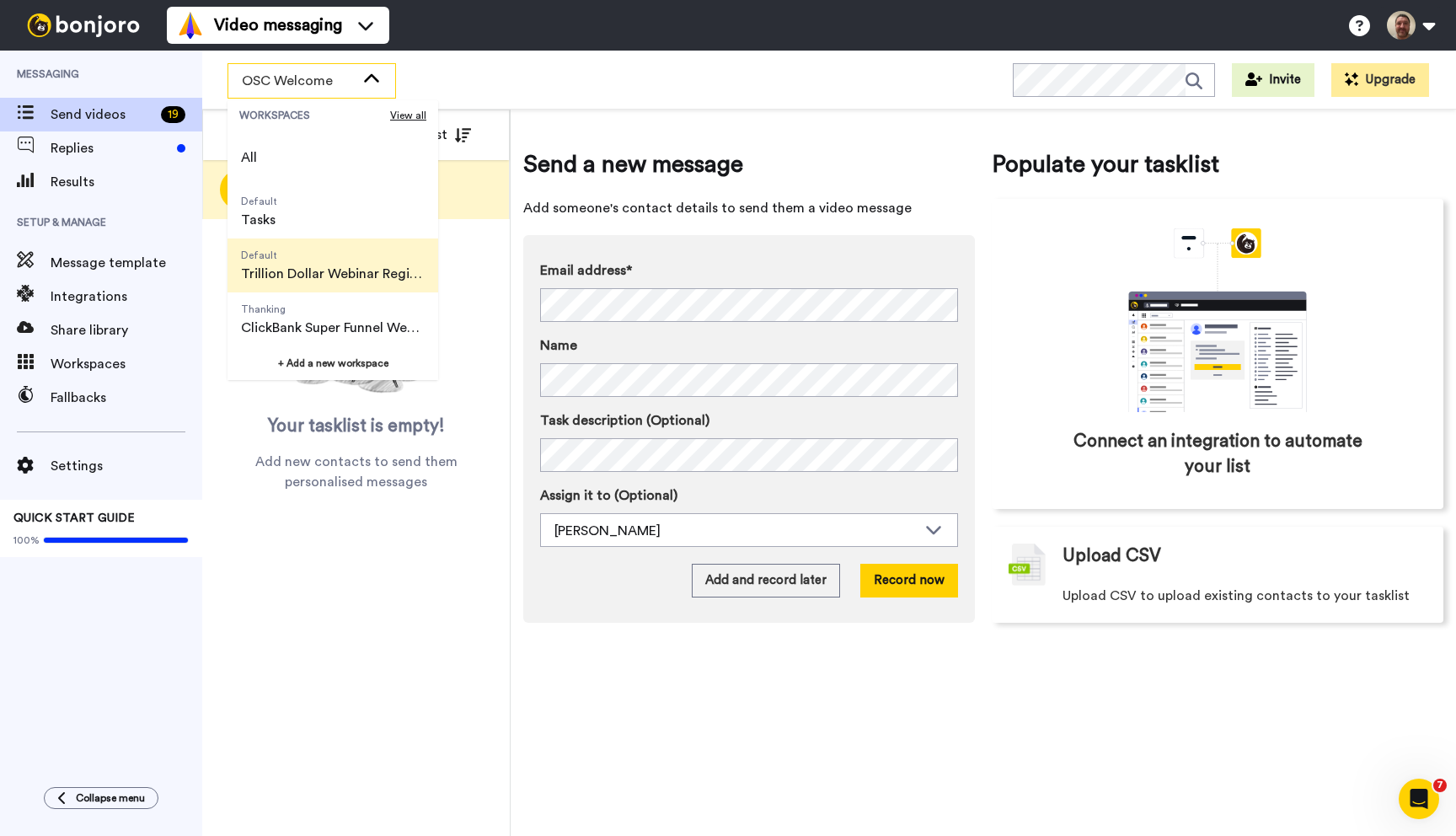
scroll to position [108, 0]
click at [300, 279] on span "OSC Welcome" at bounding box center [286, 274] width 91 height 20
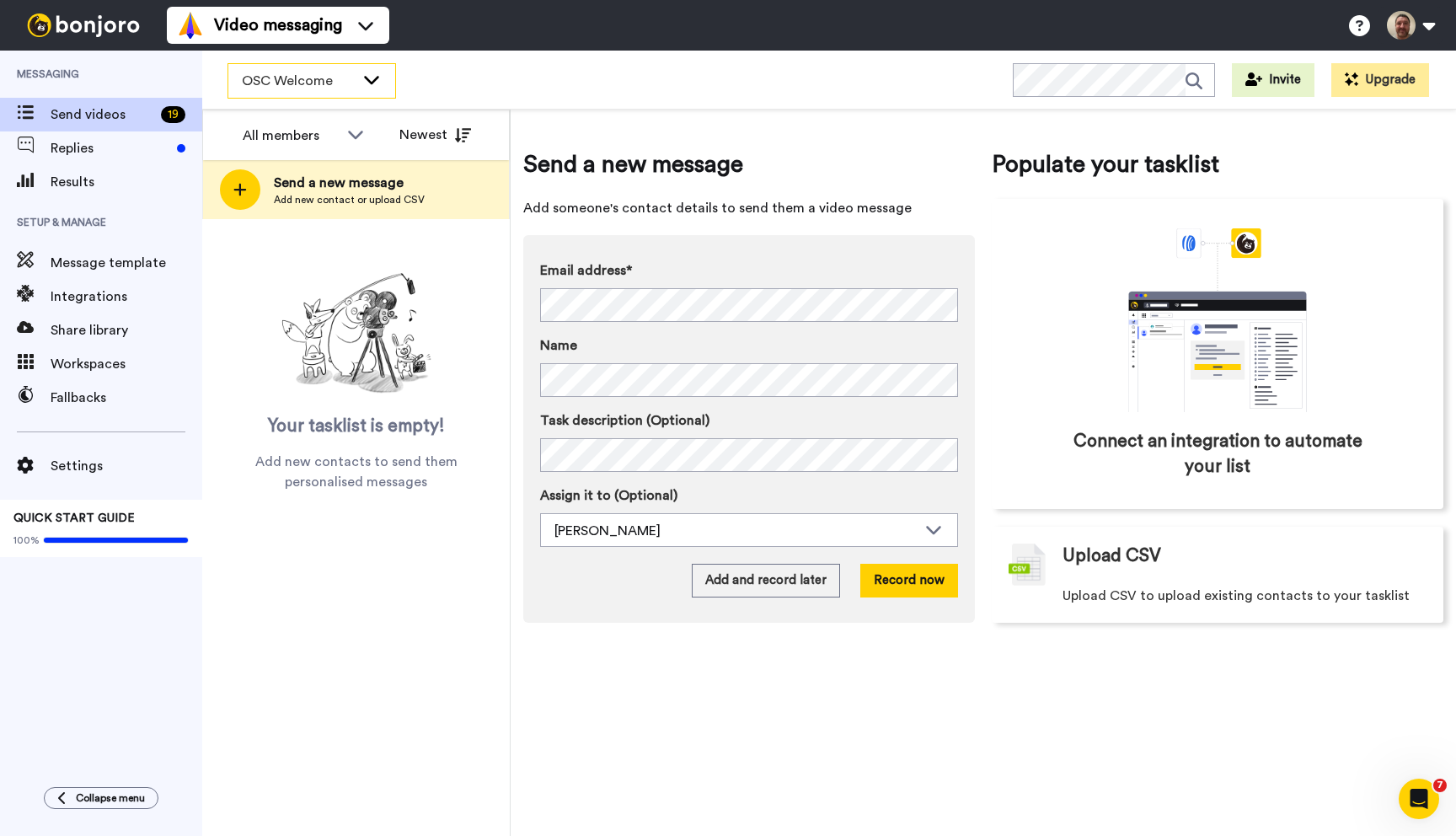
click at [343, 80] on span "OSC Welcome" at bounding box center [298, 80] width 113 height 20
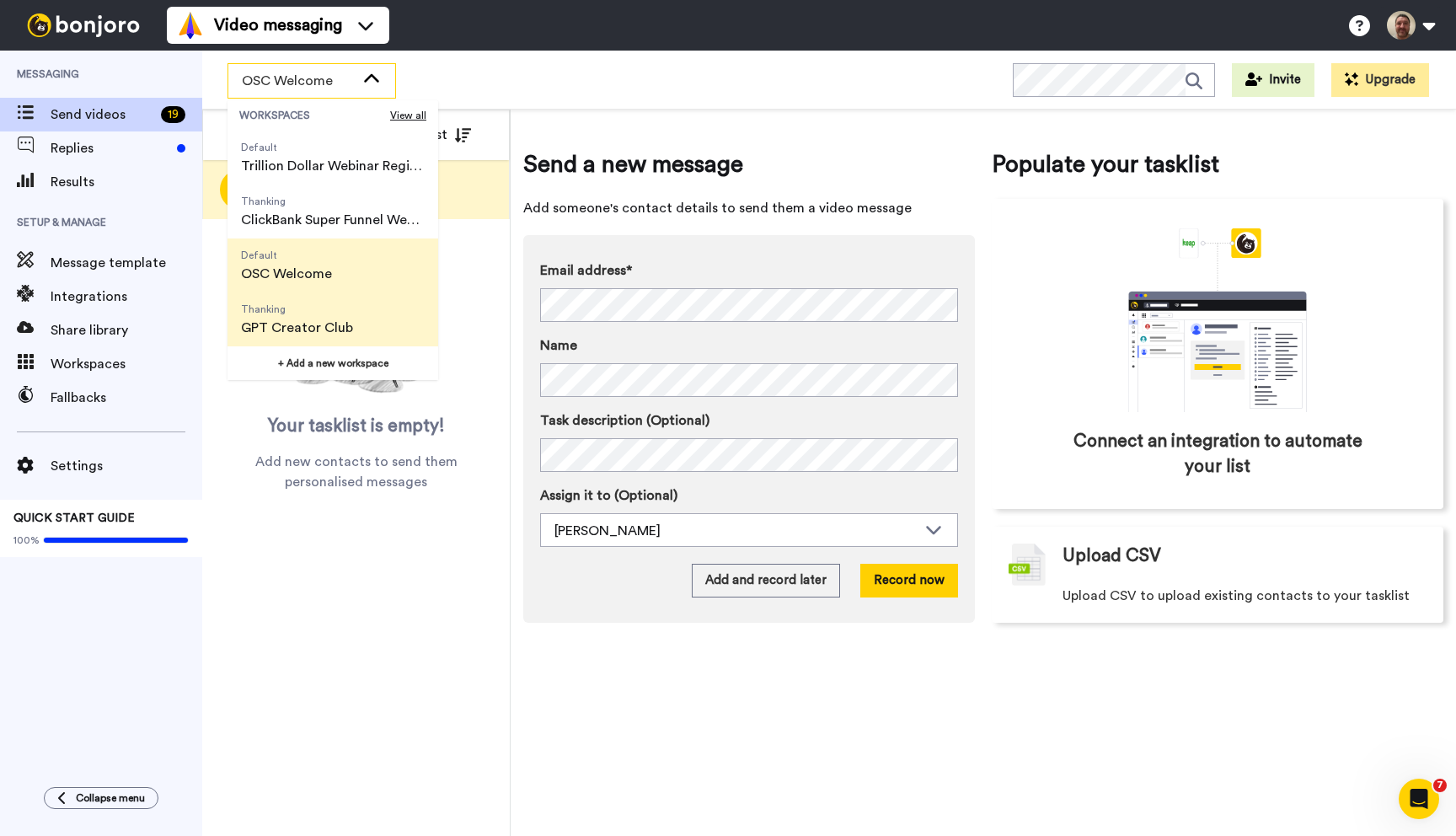
click at [311, 317] on span "GPT Creator Club" at bounding box center [296, 327] width 112 height 20
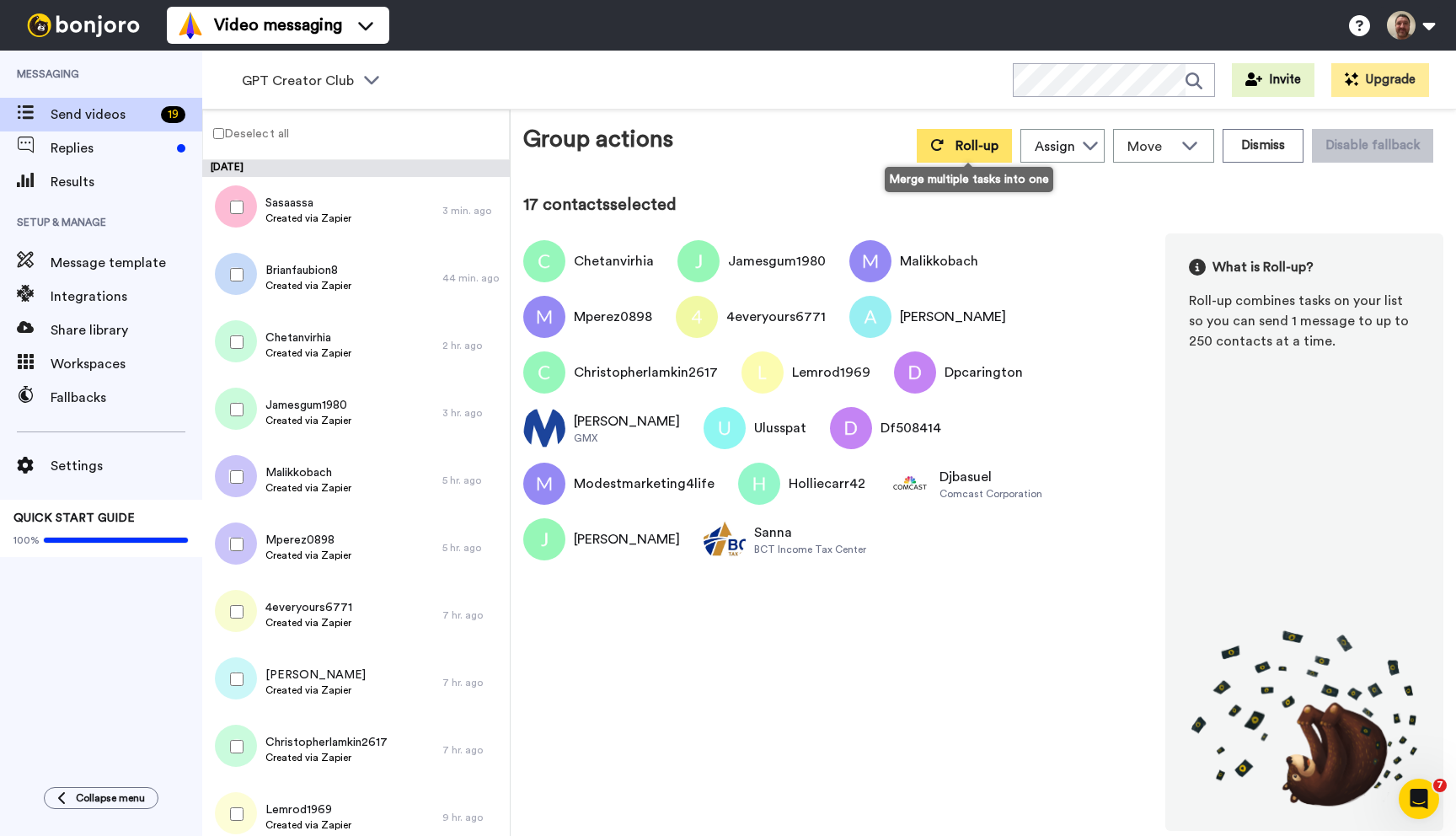
click at [956, 160] on button "Roll-up" at bounding box center [964, 146] width 95 height 34
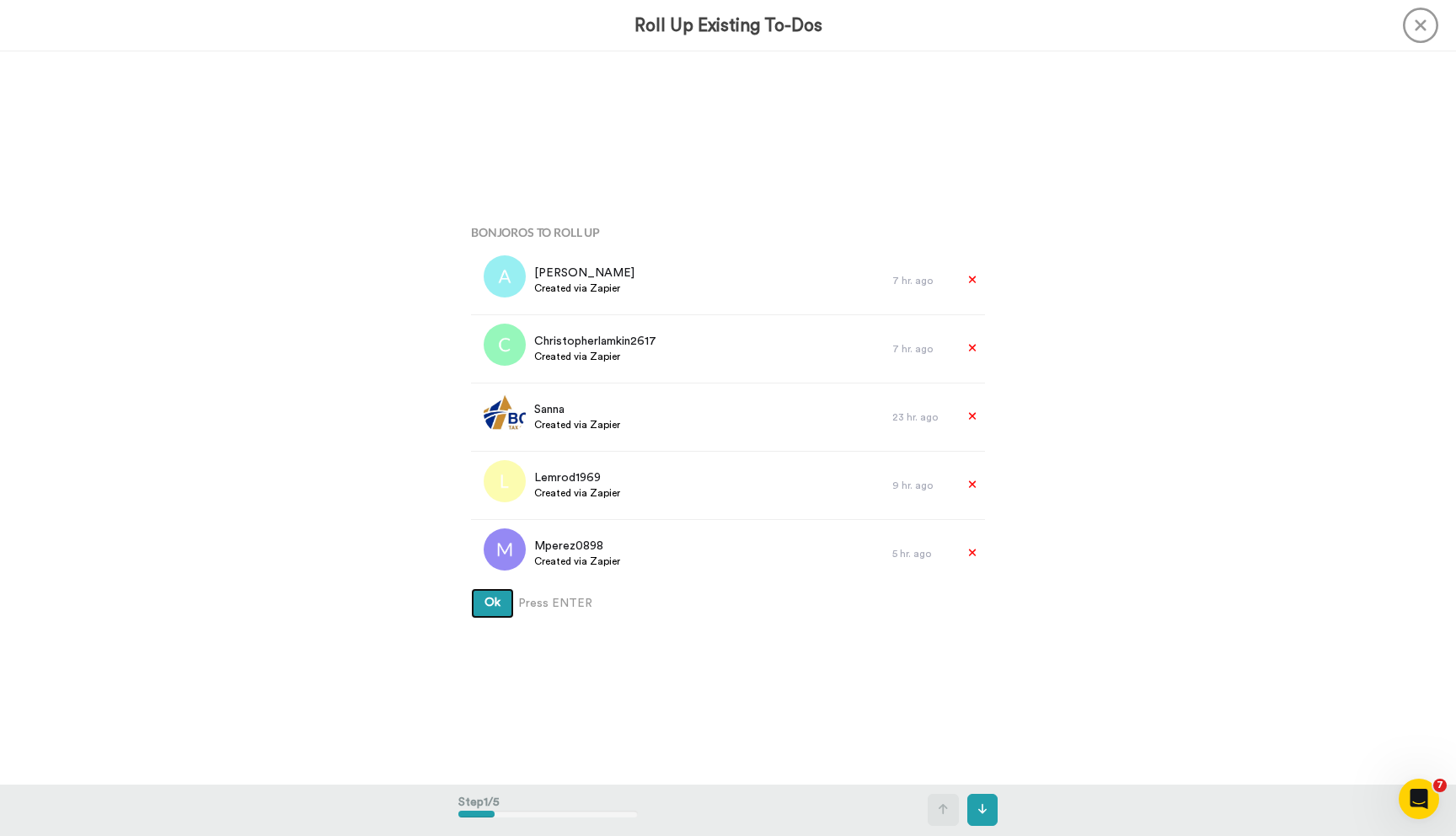
click at [471, 588] on button "Ok" at bounding box center [492, 603] width 43 height 31
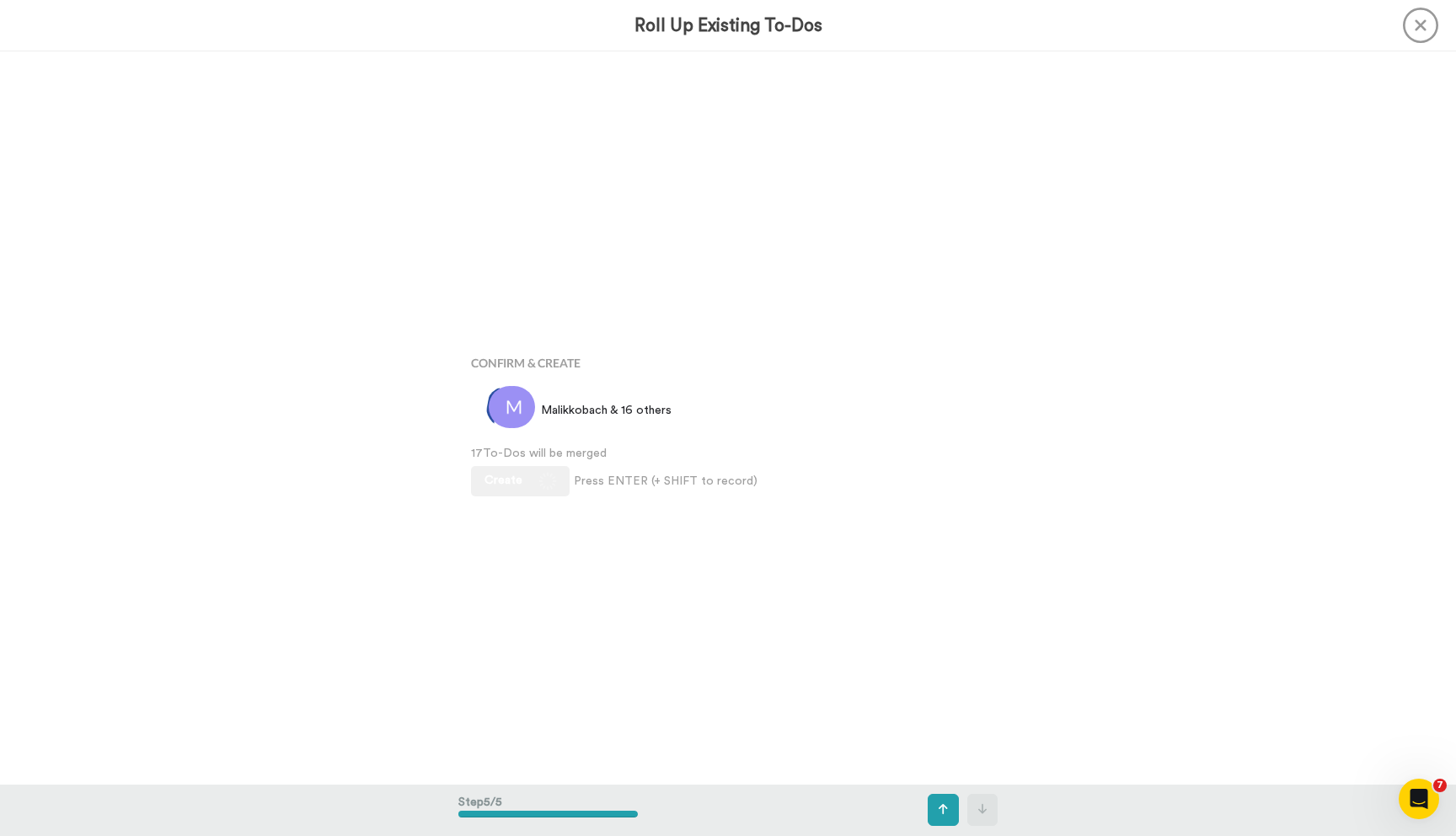
scroll to position [2930, 0]
